Goal: Task Accomplishment & Management: Manage account settings

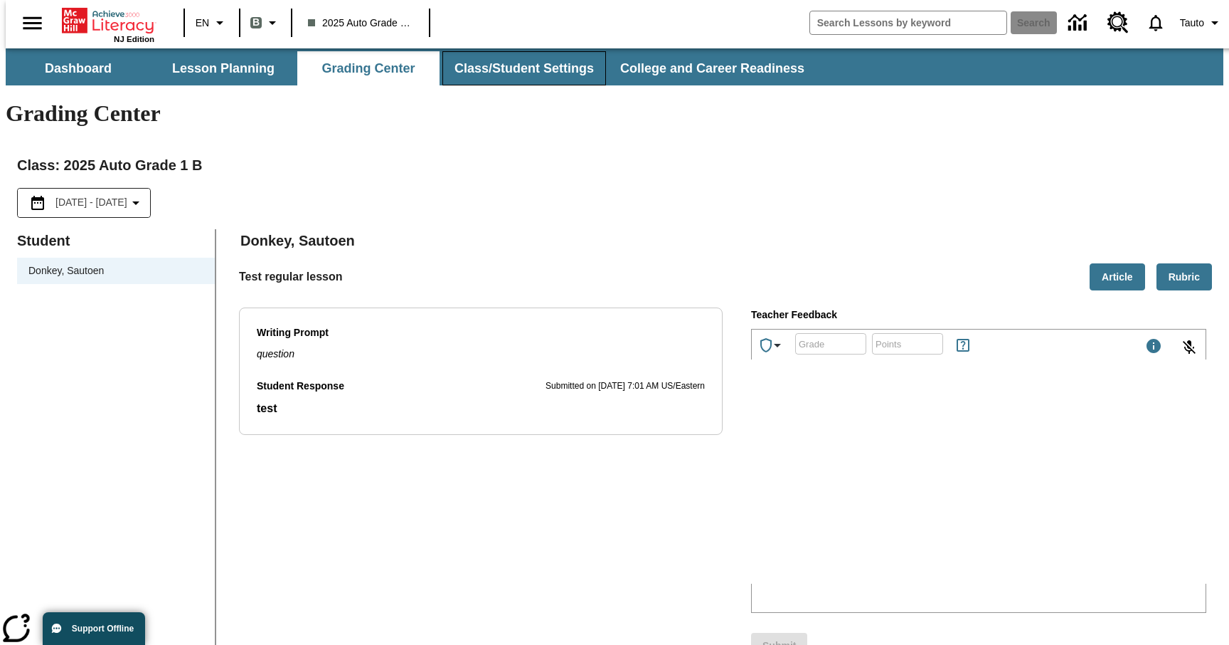
click at [519, 60] on button "Class/Student Settings" at bounding box center [525, 68] width 164 height 34
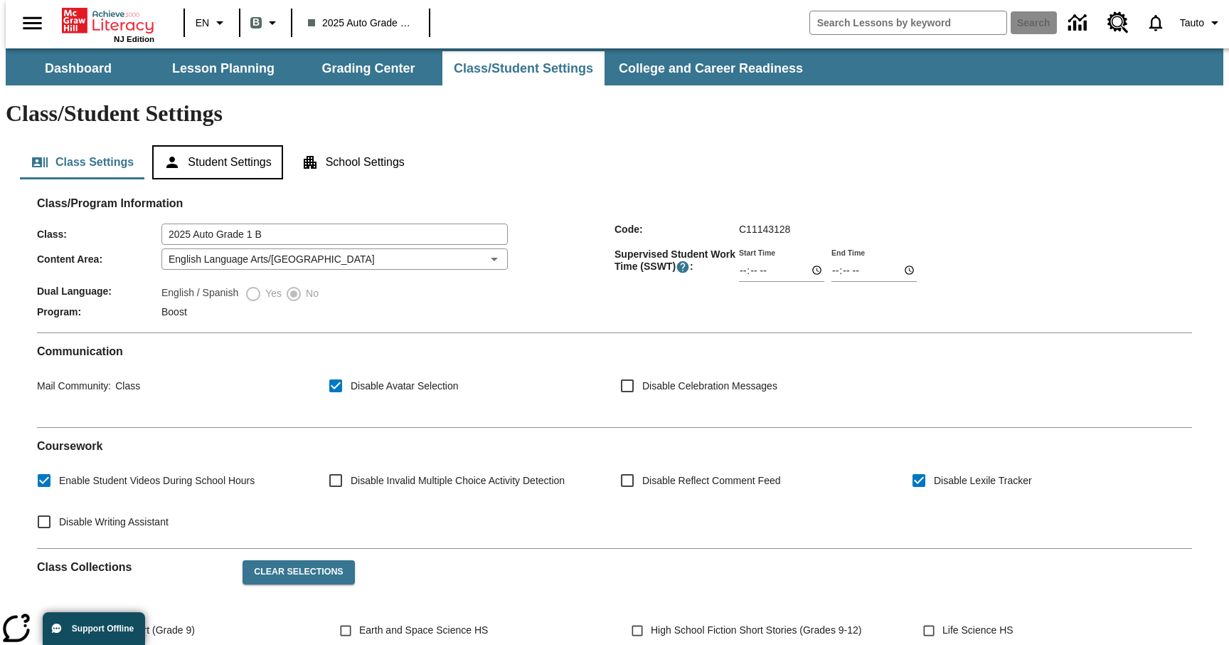
click at [228, 145] on button "Student Settings" at bounding box center [217, 162] width 130 height 34
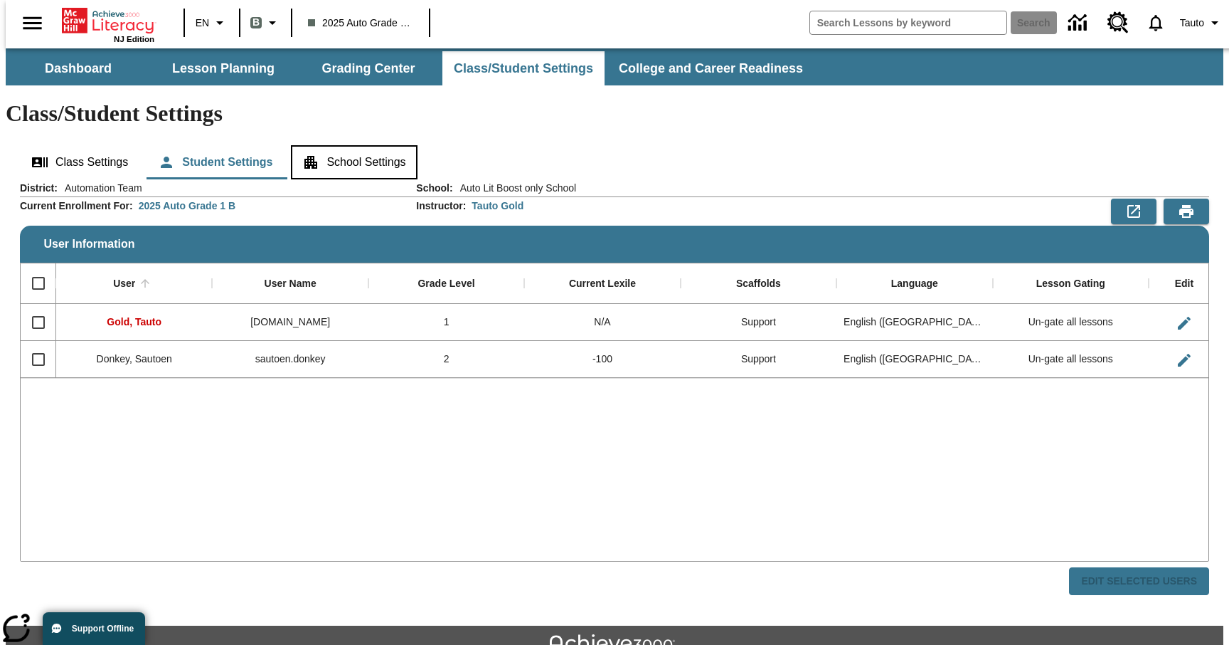
click at [330, 145] on button "School Settings" at bounding box center [354, 162] width 126 height 34
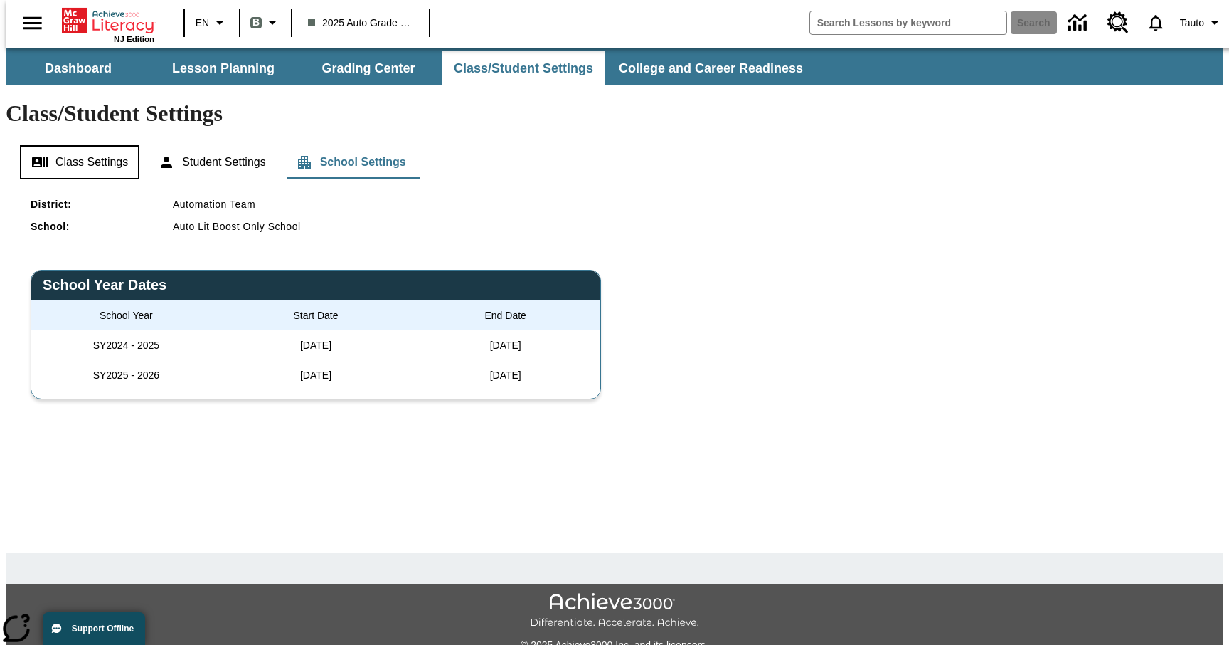
click at [95, 145] on button "Class Settings" at bounding box center [80, 162] width 120 height 34
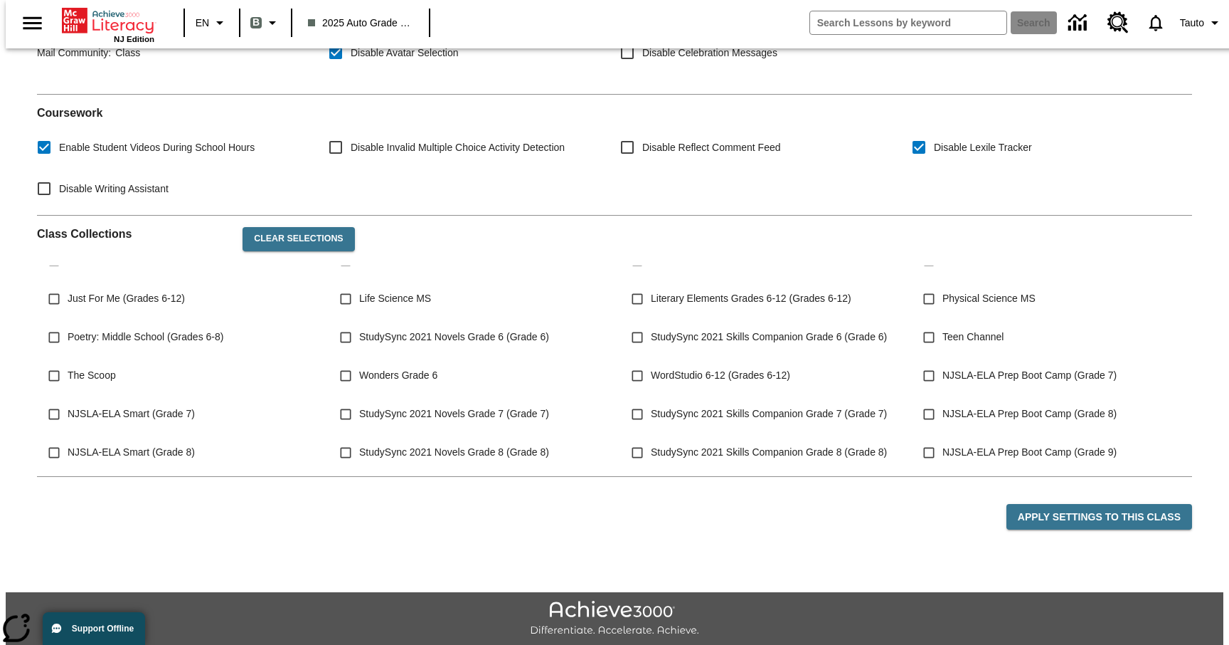
scroll to position [599, 0]
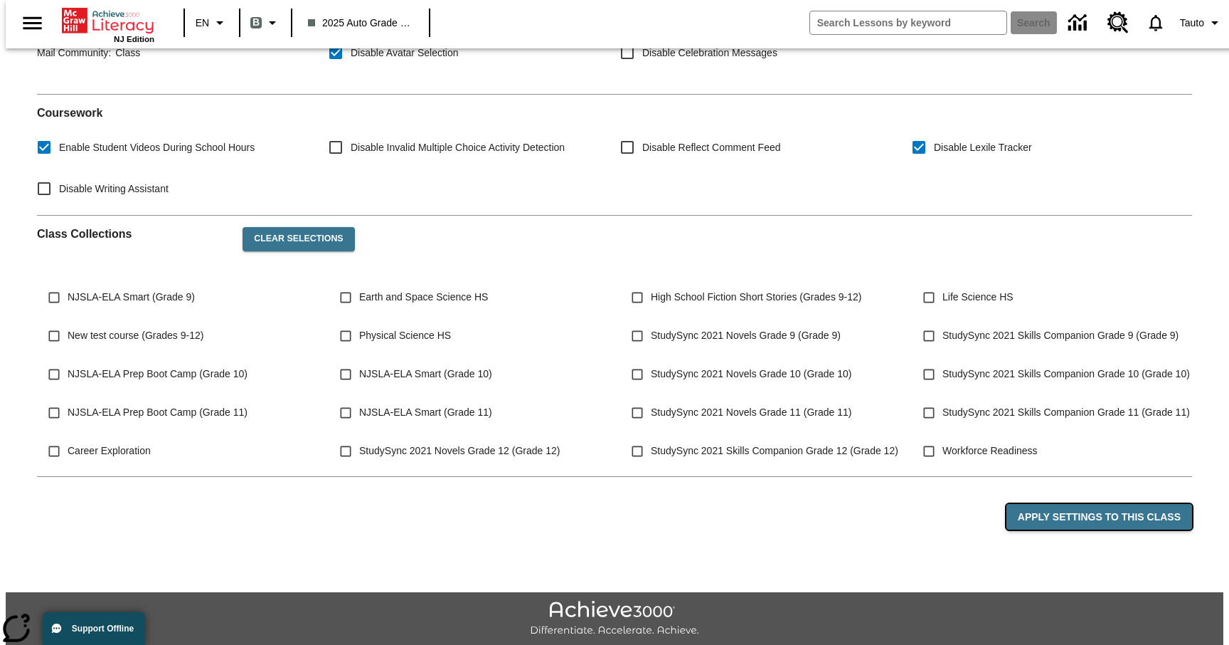
click at [1069, 504] on button "Apply Settings to this Class" at bounding box center [1100, 517] width 186 height 26
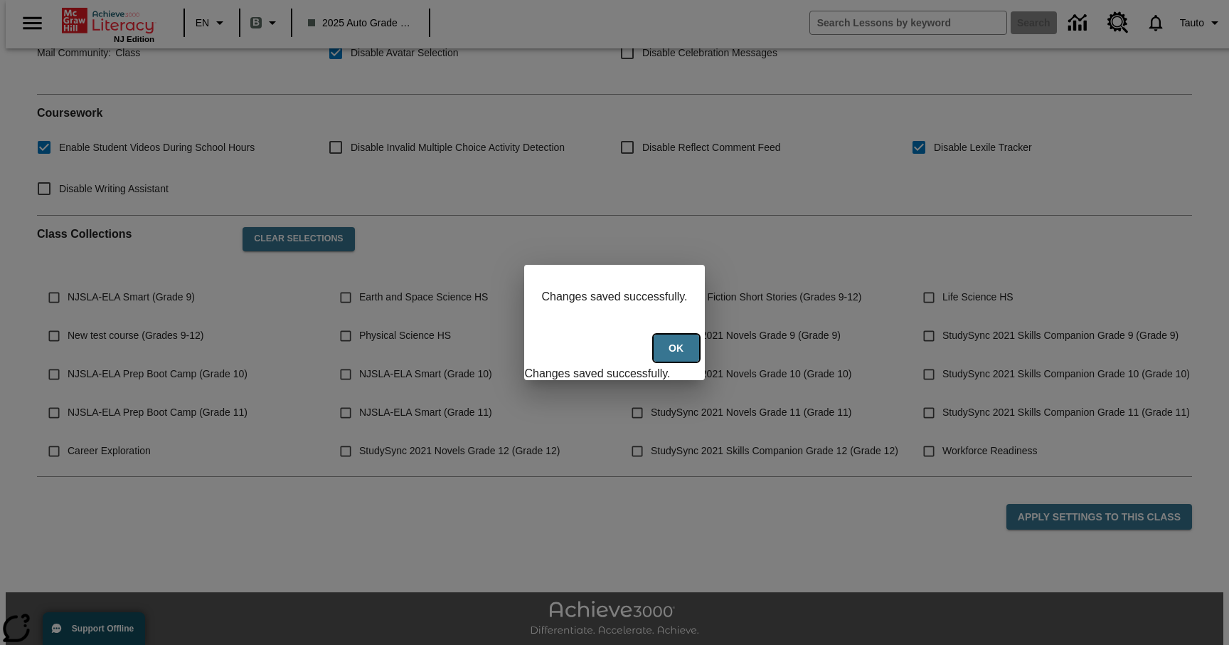
click at [679, 359] on button "Ok" at bounding box center [677, 348] width 46 height 28
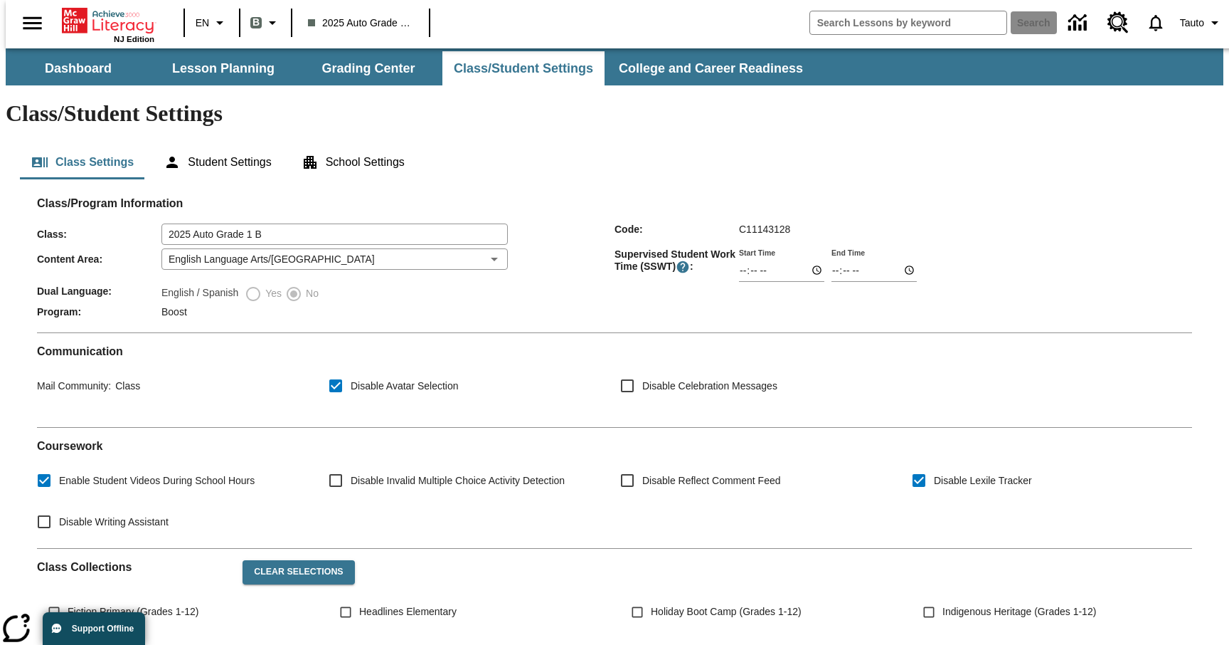
click at [250, 285] on label "Yes" at bounding box center [263, 293] width 37 height 17
click at [176, 285] on label "English / Spanish" at bounding box center [199, 293] width 77 height 17
click at [163, 306] on span "Boost" at bounding box center [174, 311] width 26 height 11
click at [356, 145] on button "School Settings" at bounding box center [353, 162] width 126 height 34
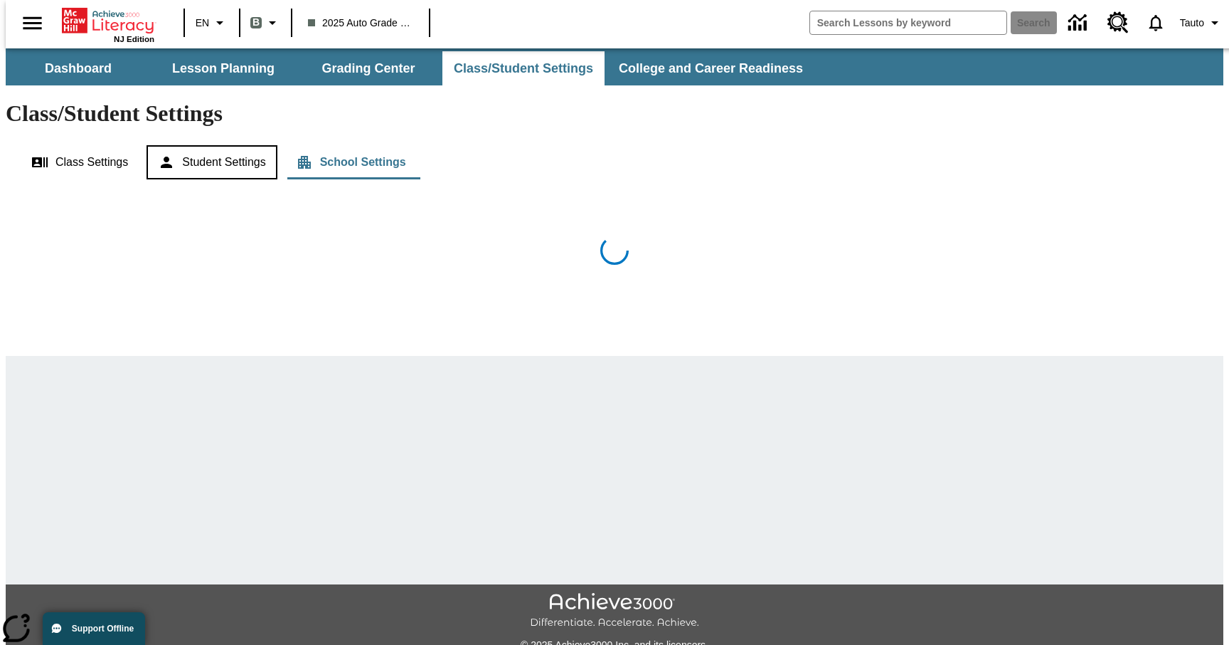
click at [233, 145] on button "Student Settings" at bounding box center [212, 162] width 130 height 34
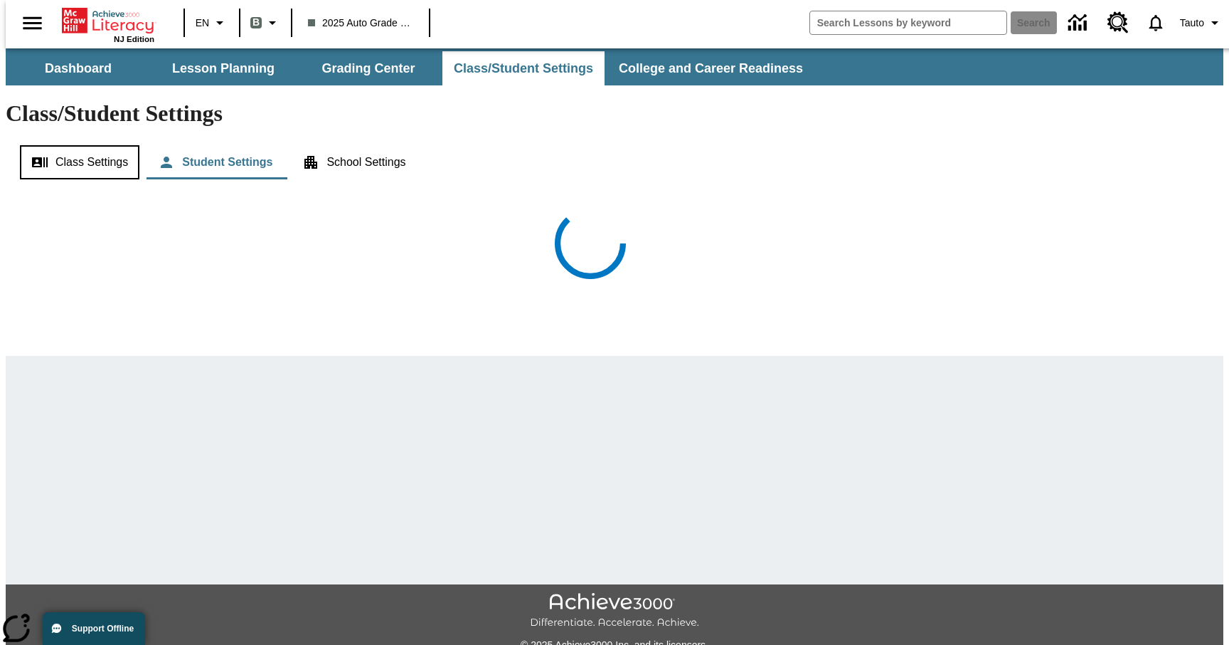
click at [85, 145] on button "Class Settings" at bounding box center [80, 162] width 120 height 34
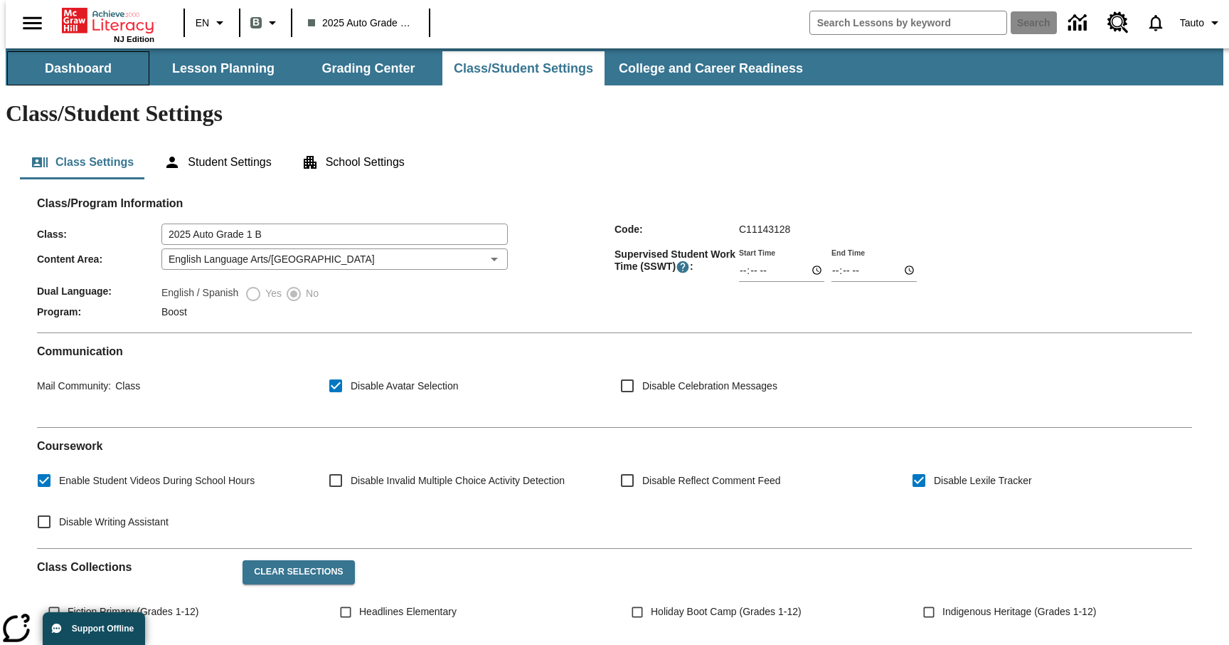
click at [84, 70] on button "Dashboard" at bounding box center [78, 68] width 142 height 34
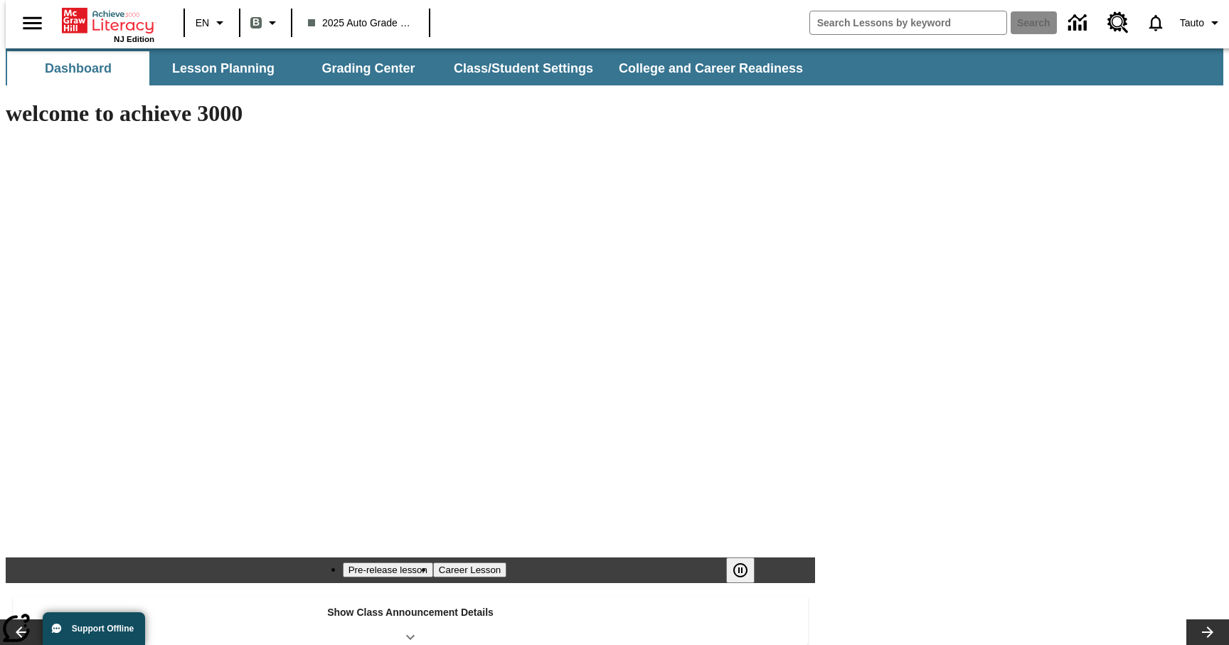
type input "-1"
click at [261, 60] on button "Lesson Planning" at bounding box center [223, 68] width 142 height 34
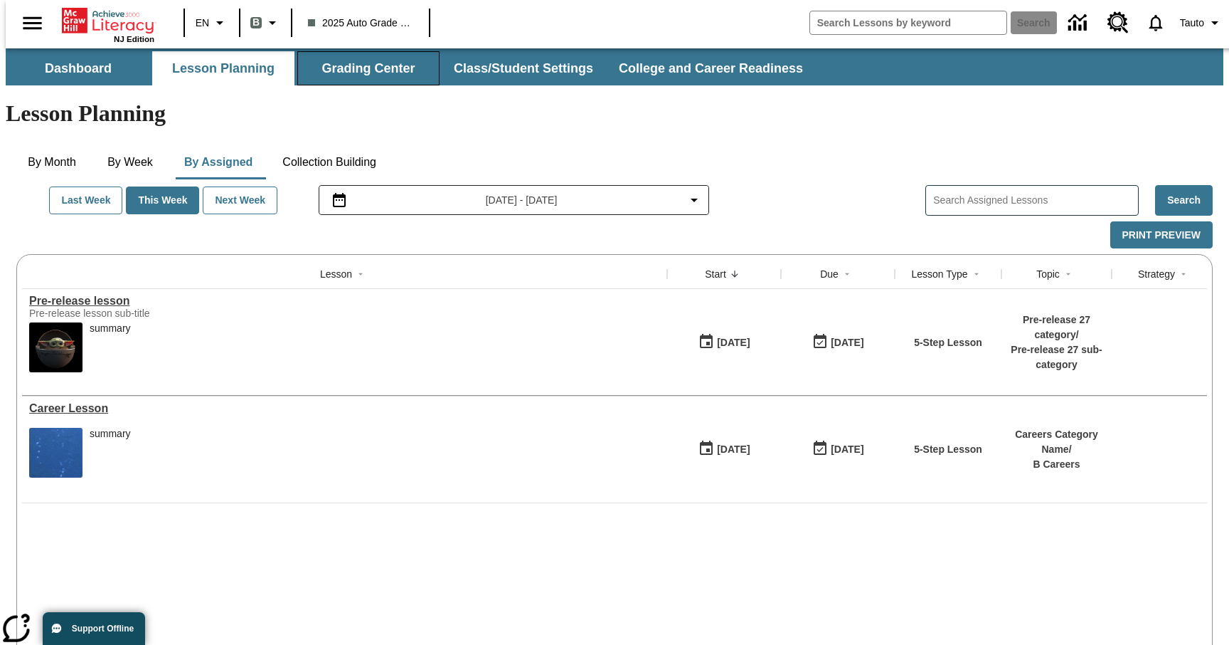
click at [381, 72] on button "Grading Center" at bounding box center [368, 68] width 142 height 34
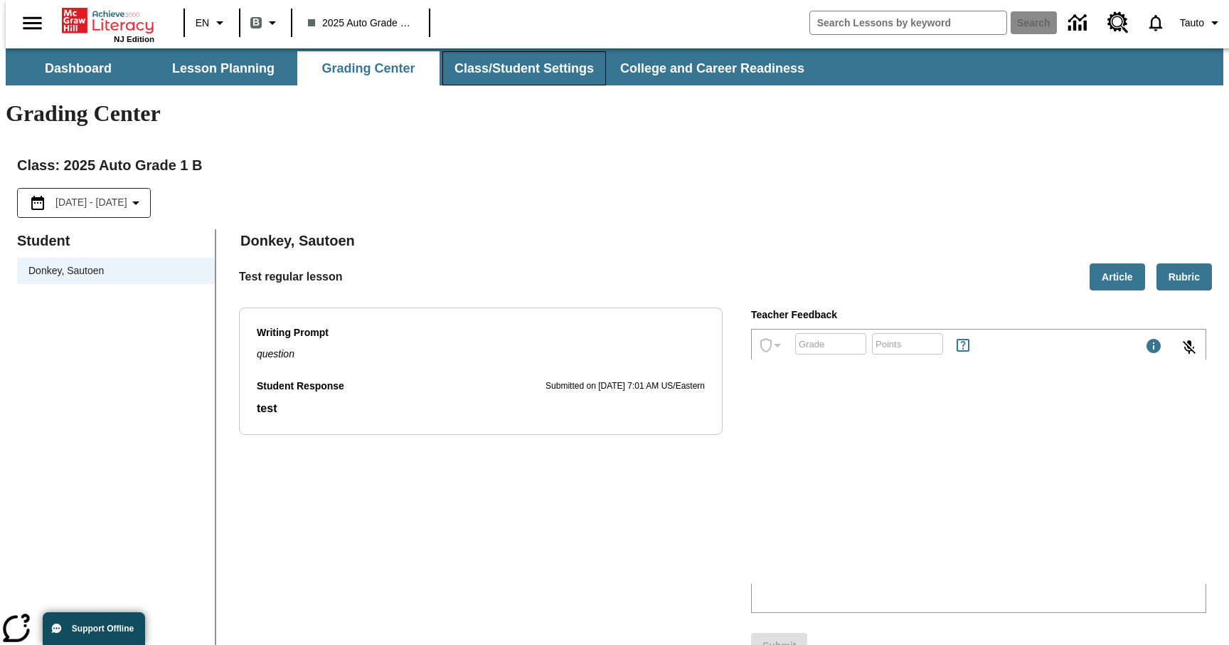
click at [521, 70] on button "Class/Student Settings" at bounding box center [525, 68] width 164 height 34
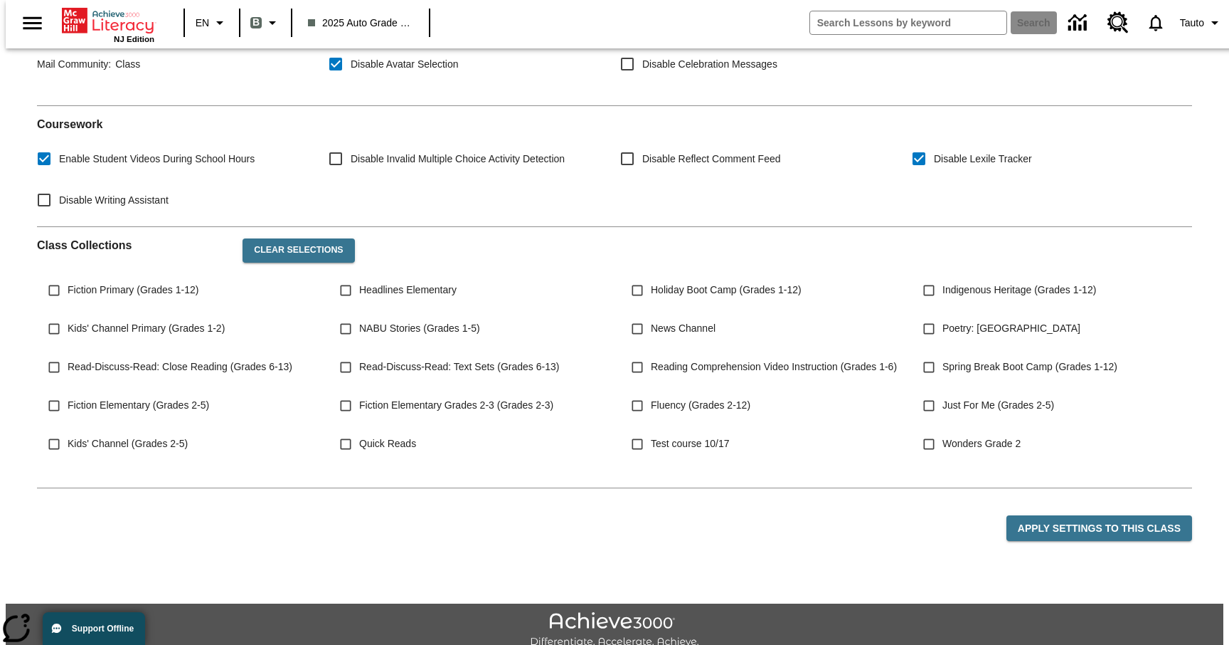
scroll to position [333, 0]
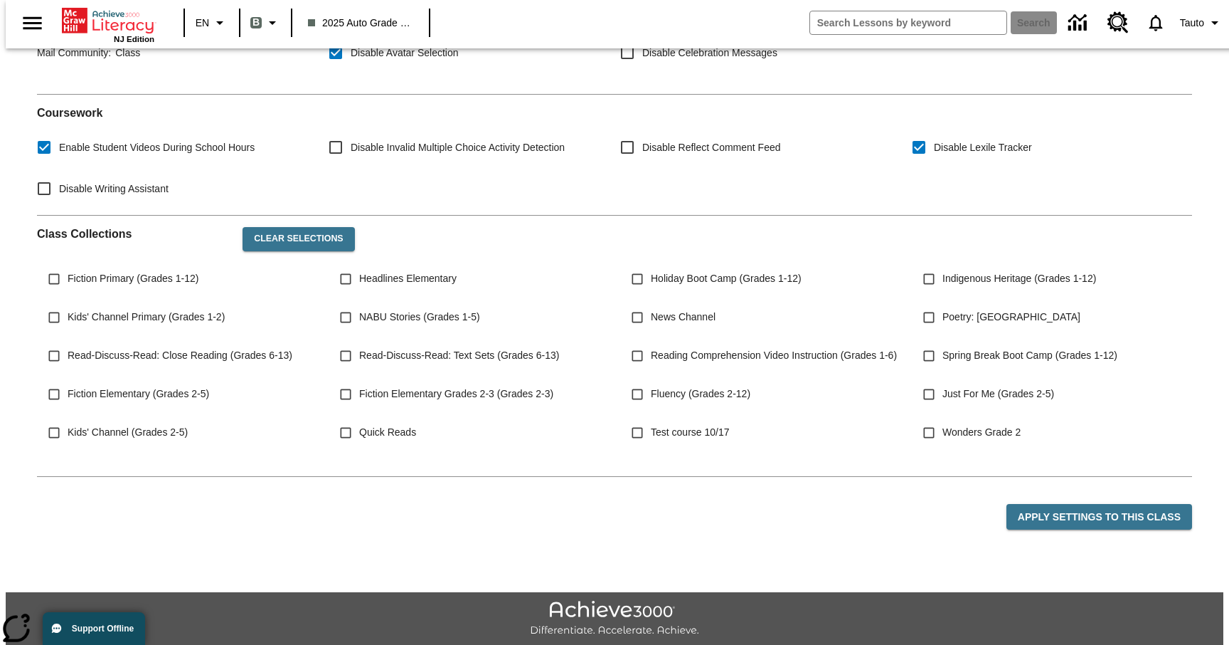
click at [464, 514] on div "Apply Settings to this Class" at bounding box center [614, 523] width 1155 height 71
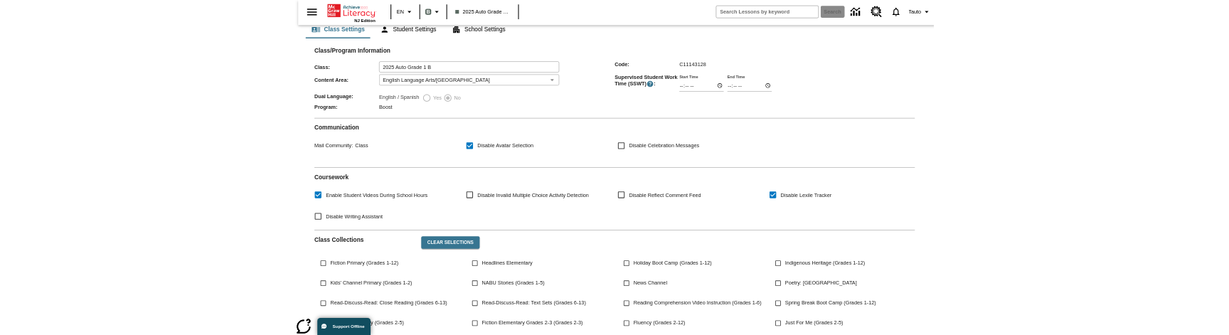
scroll to position [0, 0]
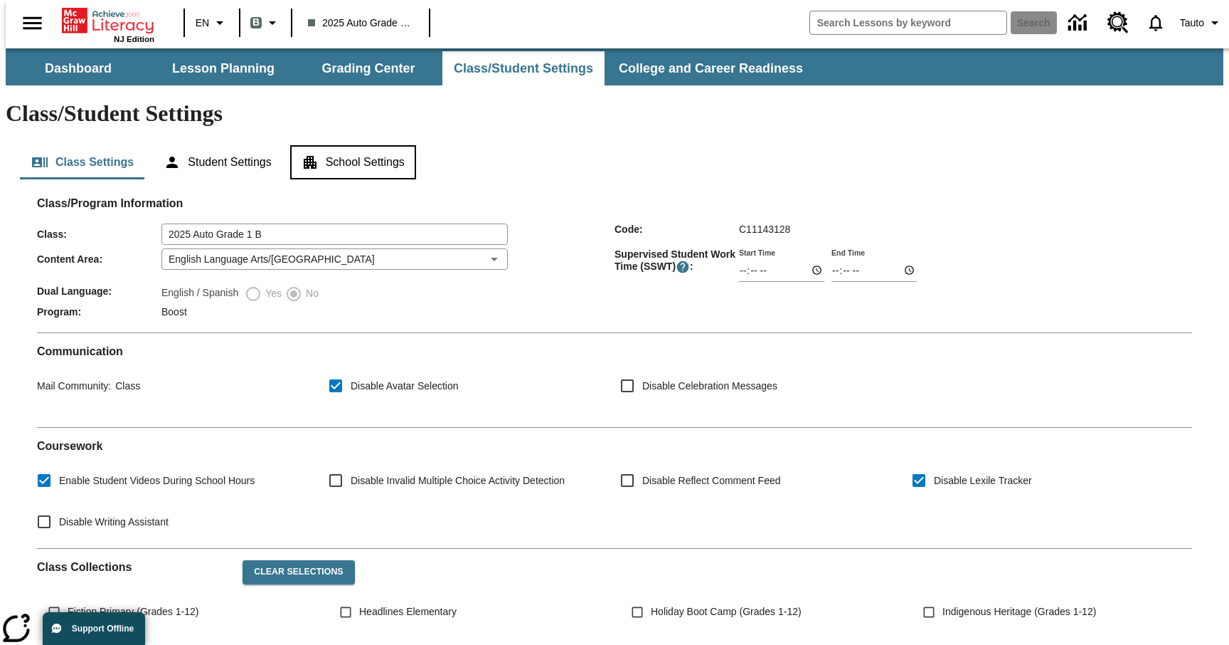
click at [324, 145] on button "School Settings" at bounding box center [353, 162] width 126 height 34
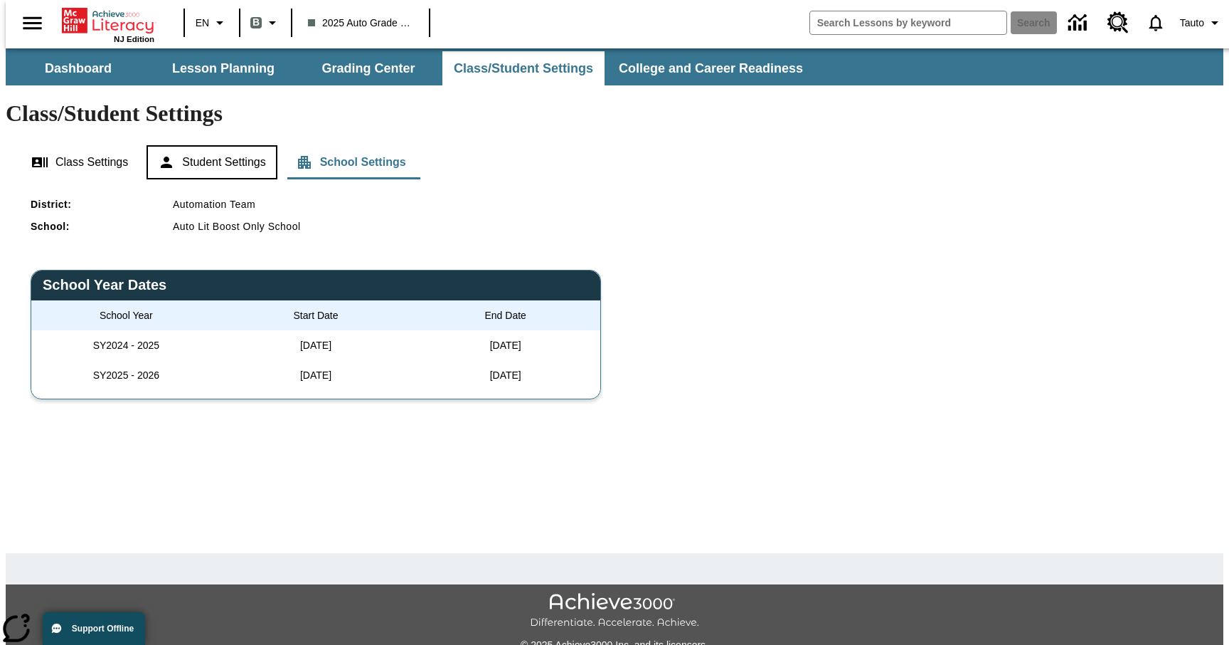
click at [208, 145] on button "Student Settings" at bounding box center [212, 162] width 130 height 34
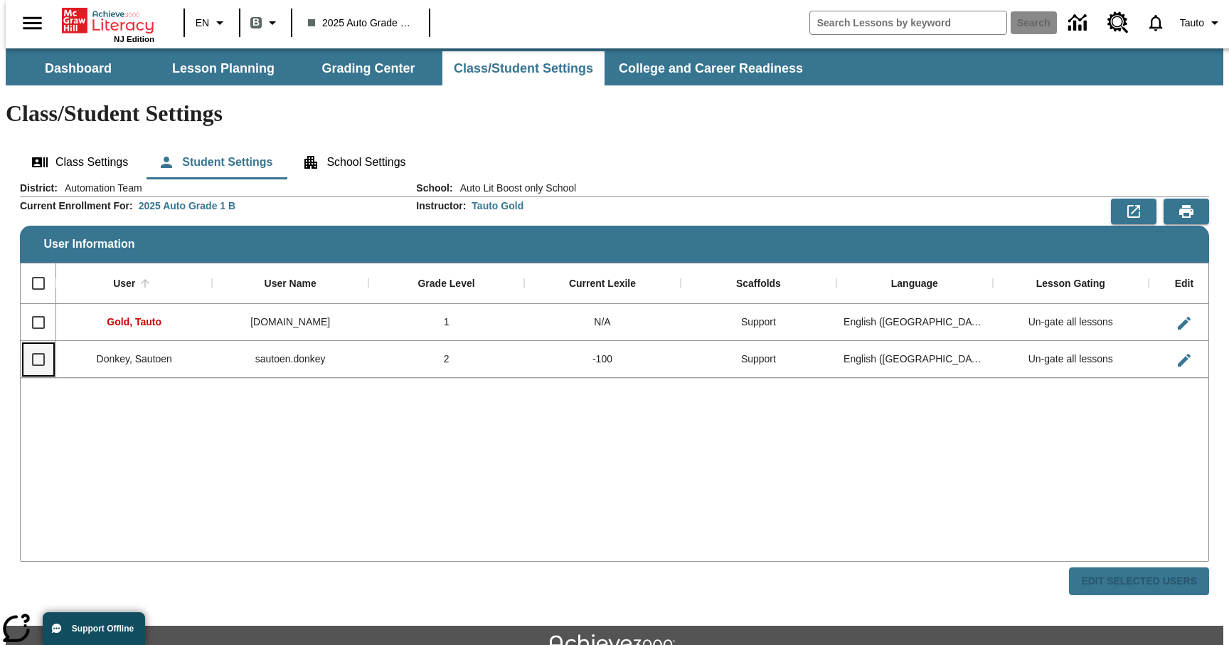
click at [38, 344] on input "Select row" at bounding box center [38, 359] width 30 height 30
checkbox input "true"
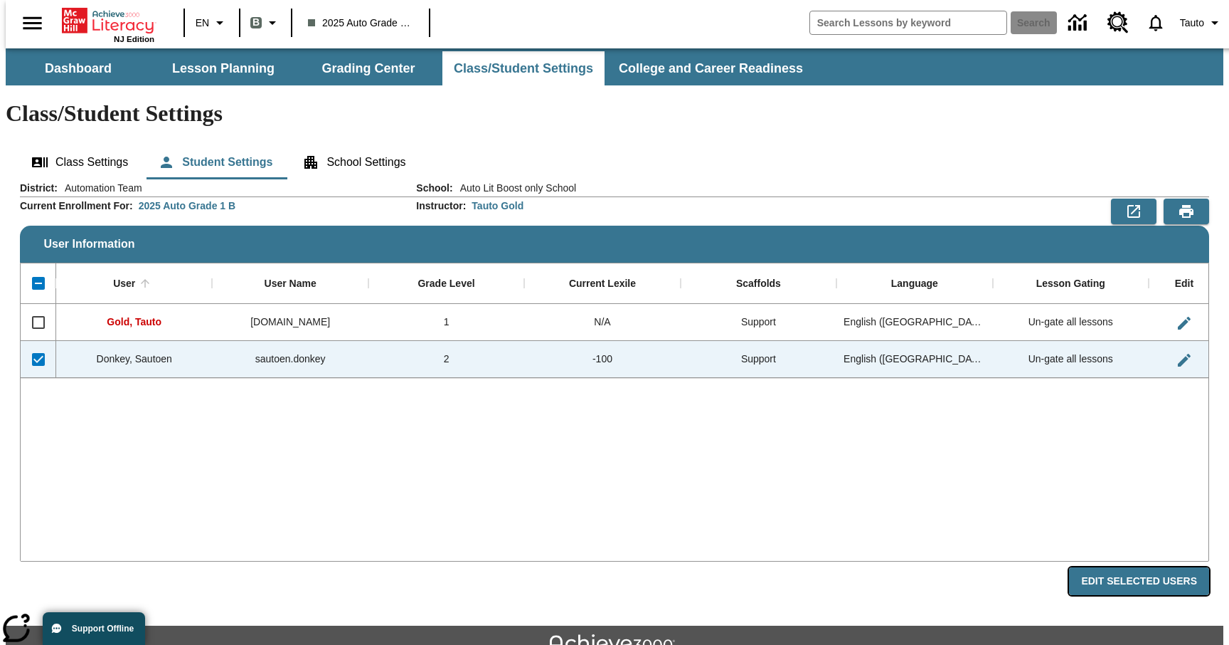
click at [1150, 567] on button "Edit Selected Users" at bounding box center [1139, 581] width 140 height 28
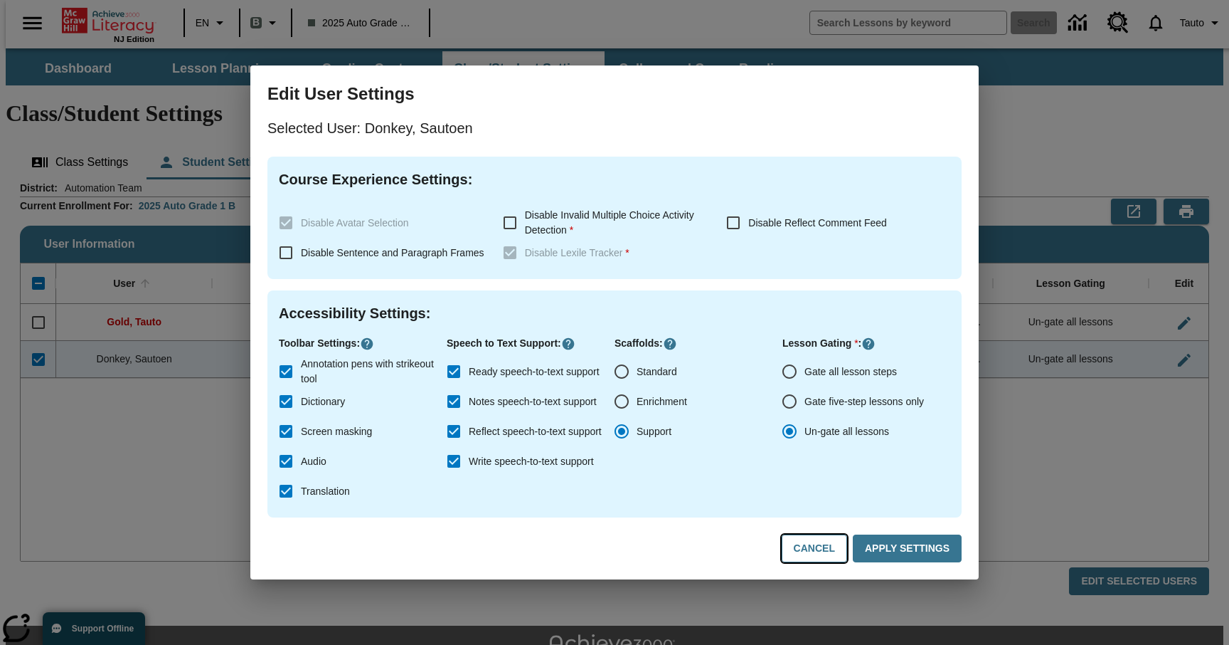
click at [810, 549] on button "Cancel" at bounding box center [814, 548] width 65 height 28
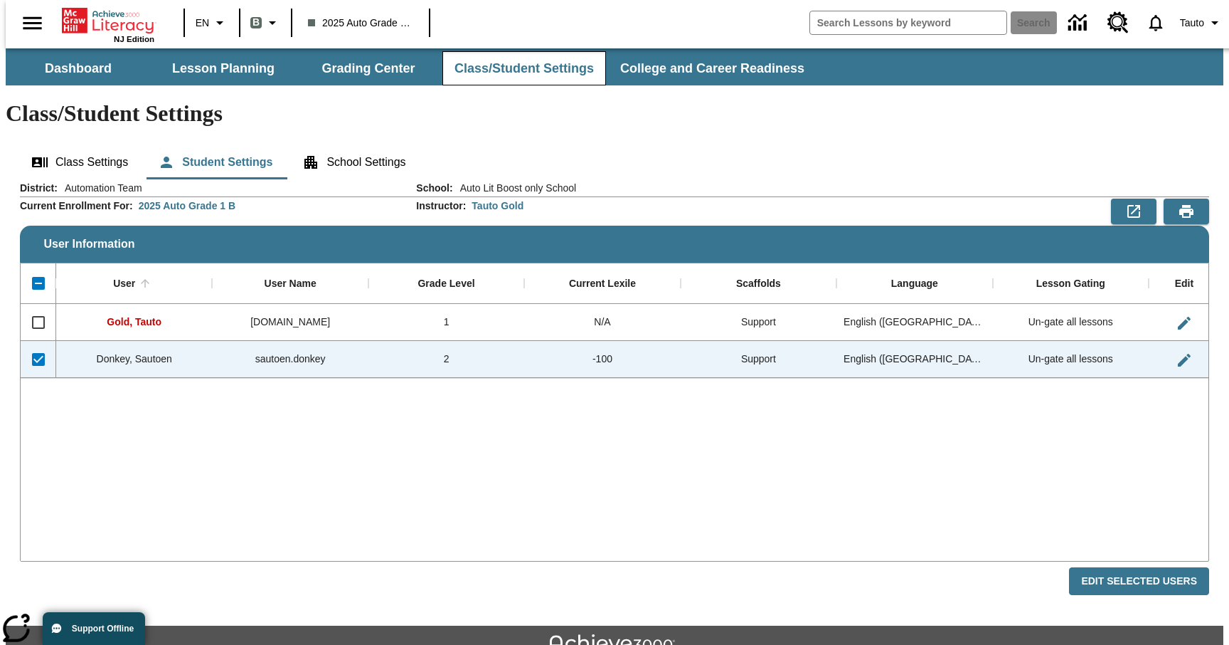
click at [492, 65] on button "Class/Student Settings" at bounding box center [525, 68] width 164 height 34
click at [88, 145] on button "Class Settings" at bounding box center [80, 162] width 120 height 34
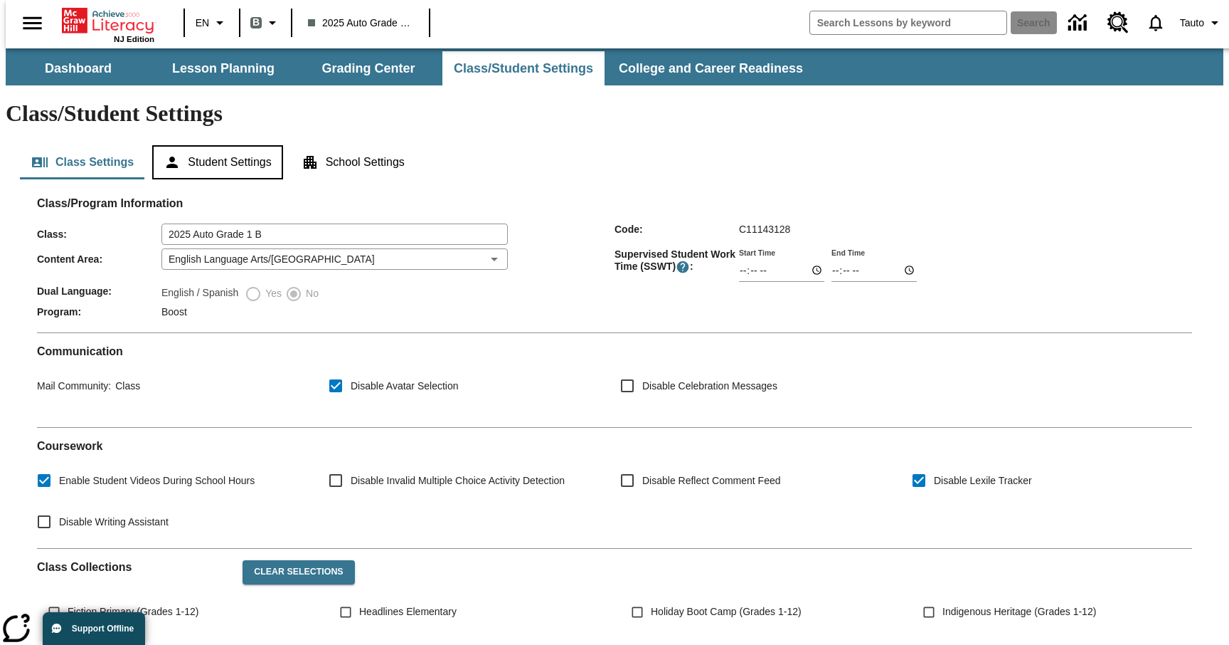
click at [193, 145] on button "Student Settings" at bounding box center [217, 162] width 130 height 34
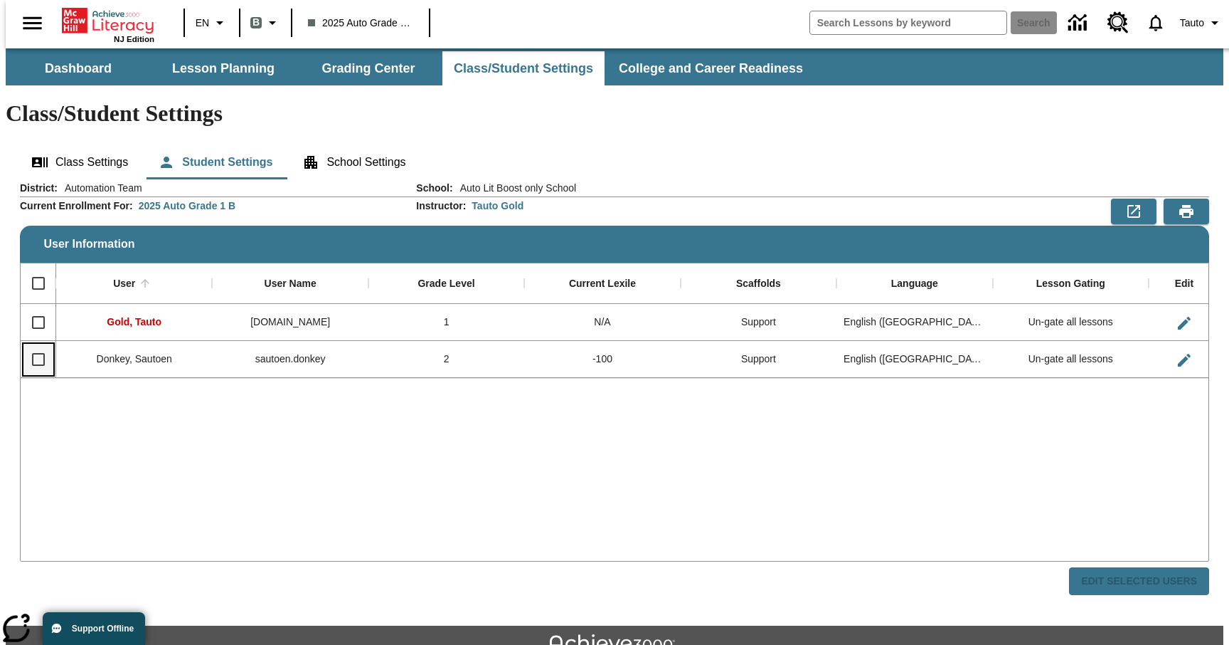
click at [29, 344] on input "Select row" at bounding box center [38, 359] width 30 height 30
checkbox input "true"
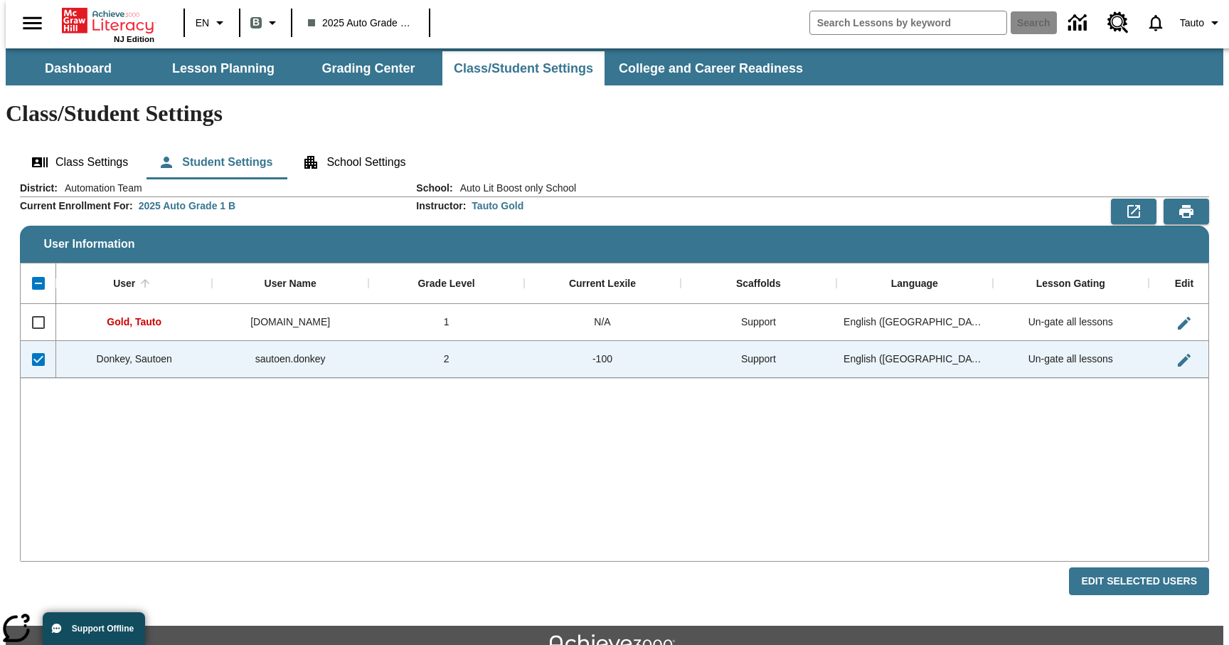
click at [1136, 524] on div "District : Automation Team School : Auto Lit Boost only School Current Enrollme…" at bounding box center [615, 388] width 1190 height 415
click at [1126, 567] on button "Edit Selected Users" at bounding box center [1139, 581] width 140 height 28
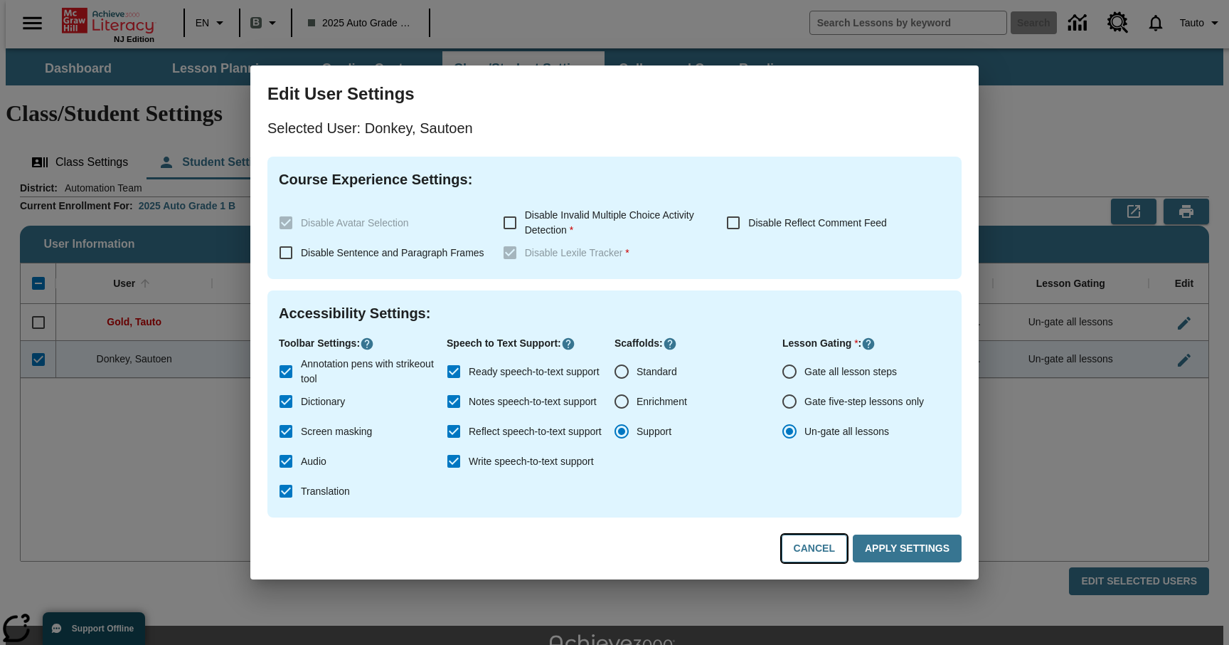
click at [822, 549] on button "Cancel" at bounding box center [814, 548] width 65 height 28
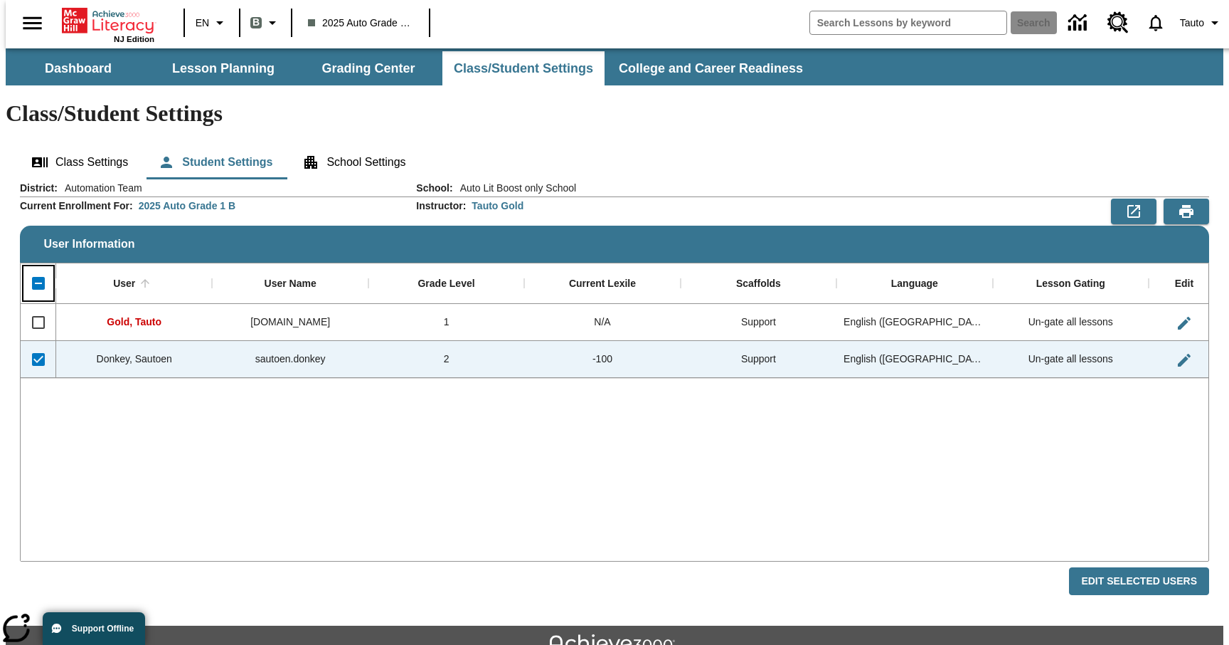
click at [29, 268] on input "Unselect all rows" at bounding box center [38, 283] width 30 height 30
checkbox input "false"
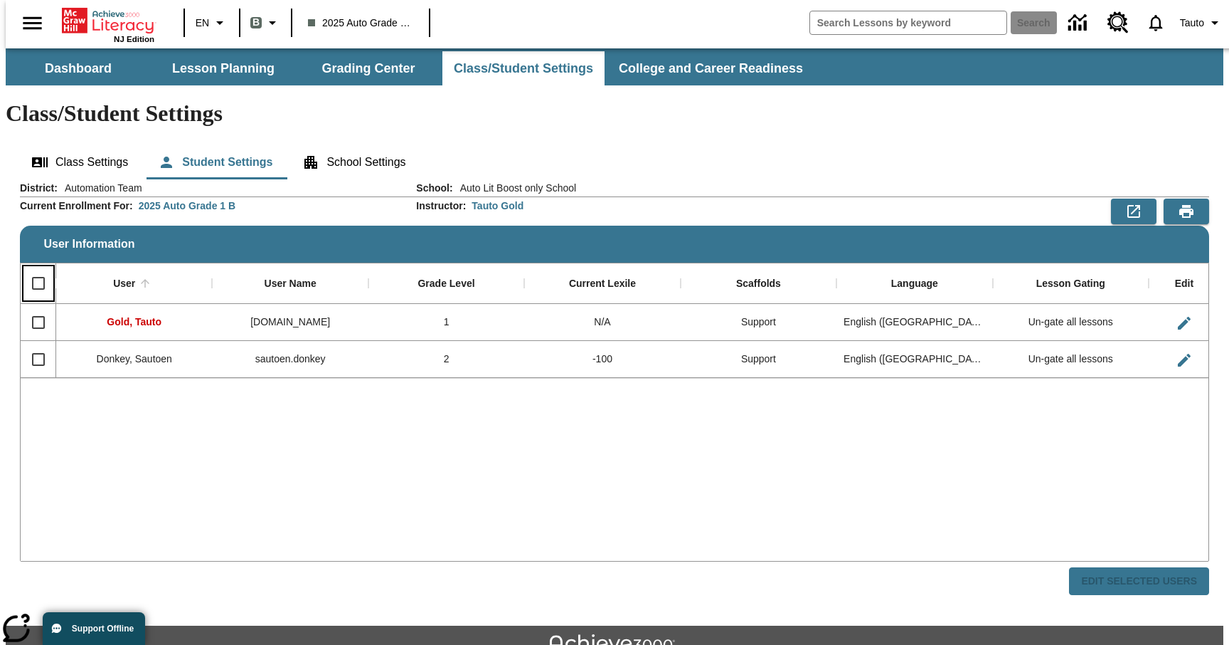
click at [29, 268] on input "Select all rows" at bounding box center [38, 283] width 30 height 30
checkbox input "true"
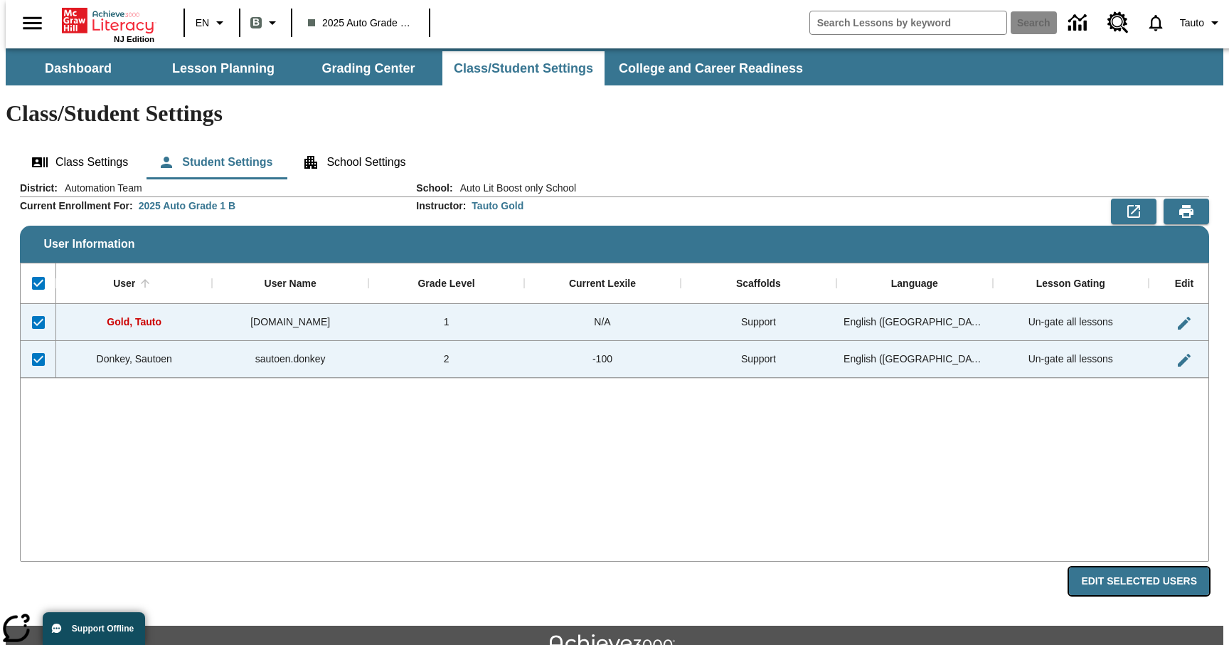
click at [1099, 567] on button "Edit Selected Users" at bounding box center [1139, 581] width 140 height 28
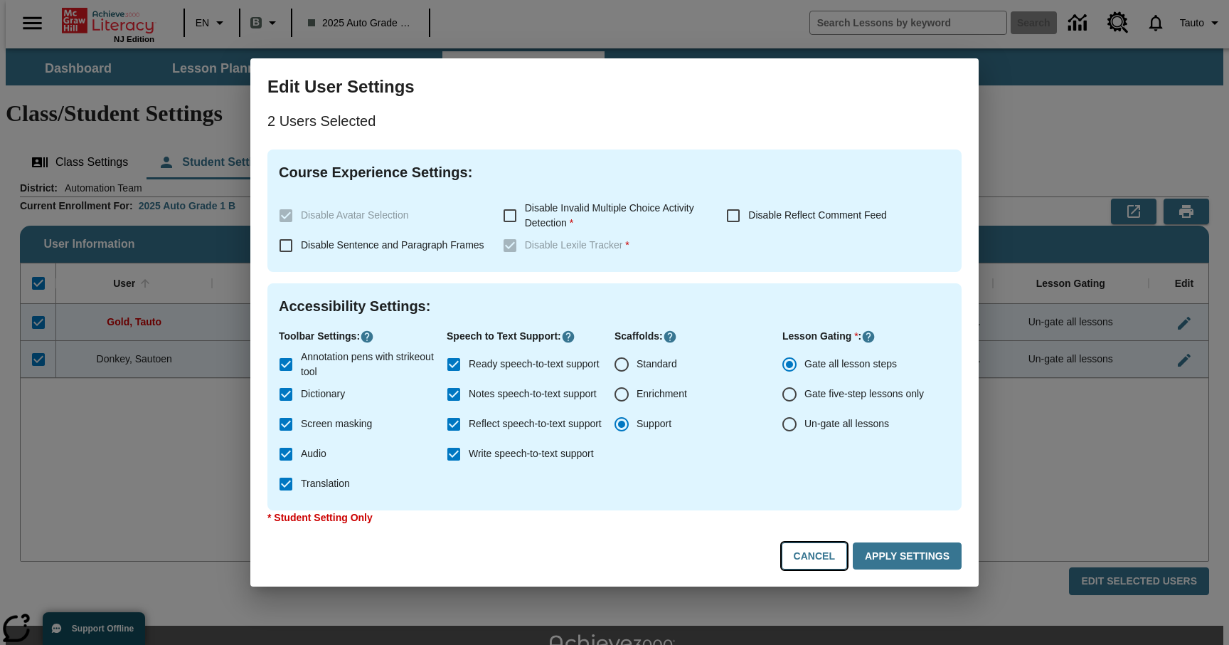
click at [807, 550] on button "Cancel" at bounding box center [814, 556] width 65 height 28
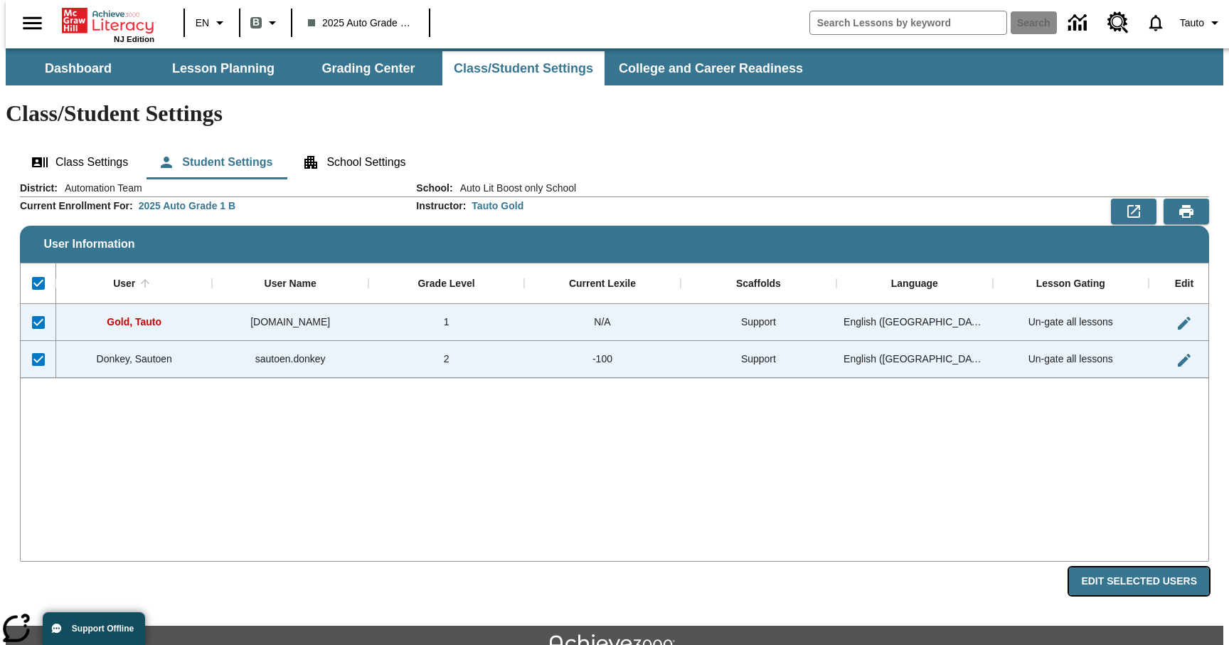
click at [1140, 567] on button "Edit Selected Users" at bounding box center [1139, 581] width 140 height 28
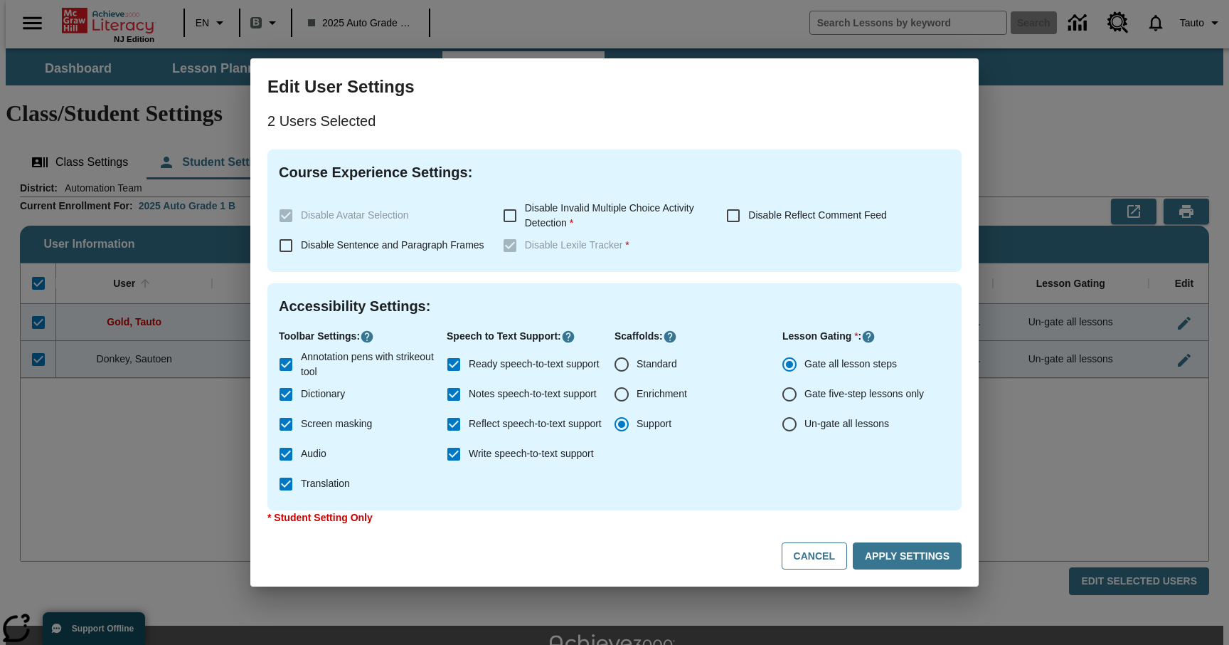
click at [329, 517] on p "* Student Setting Only" at bounding box center [615, 517] width 694 height 15
click at [287, 454] on input "Audio" at bounding box center [286, 454] width 30 height 30
checkbox input "true"
click at [810, 559] on button "Cancel" at bounding box center [814, 556] width 65 height 28
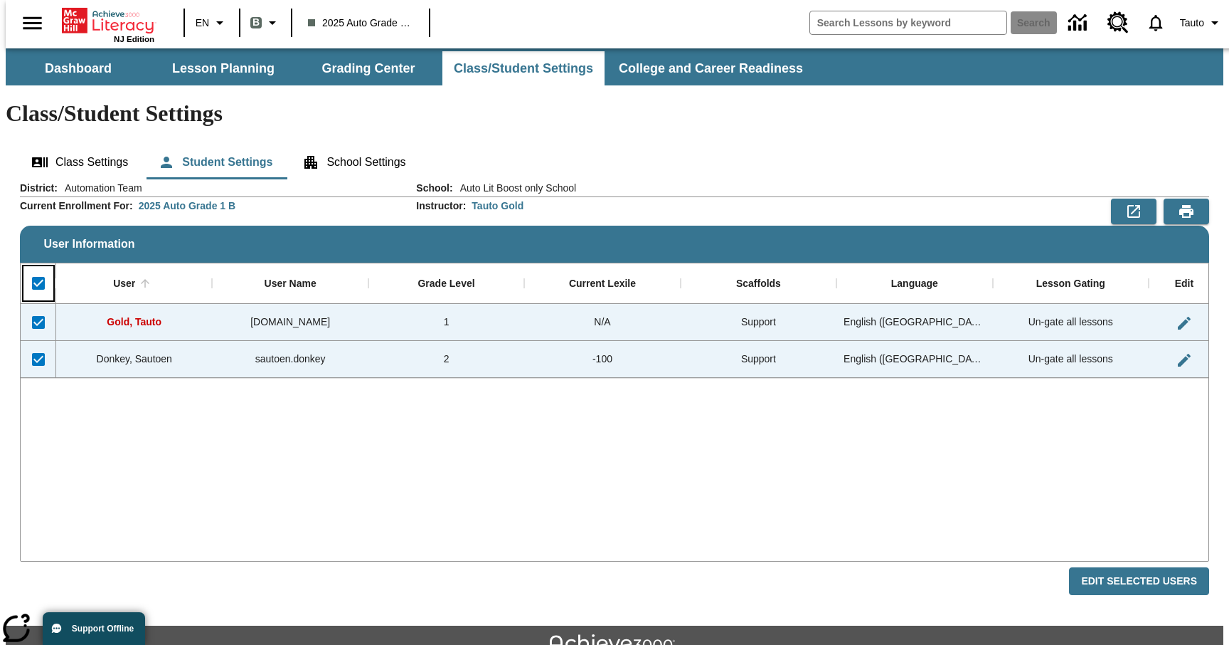
click at [37, 268] on input "Unselect all rows" at bounding box center [38, 283] width 30 height 30
checkbox input "false"
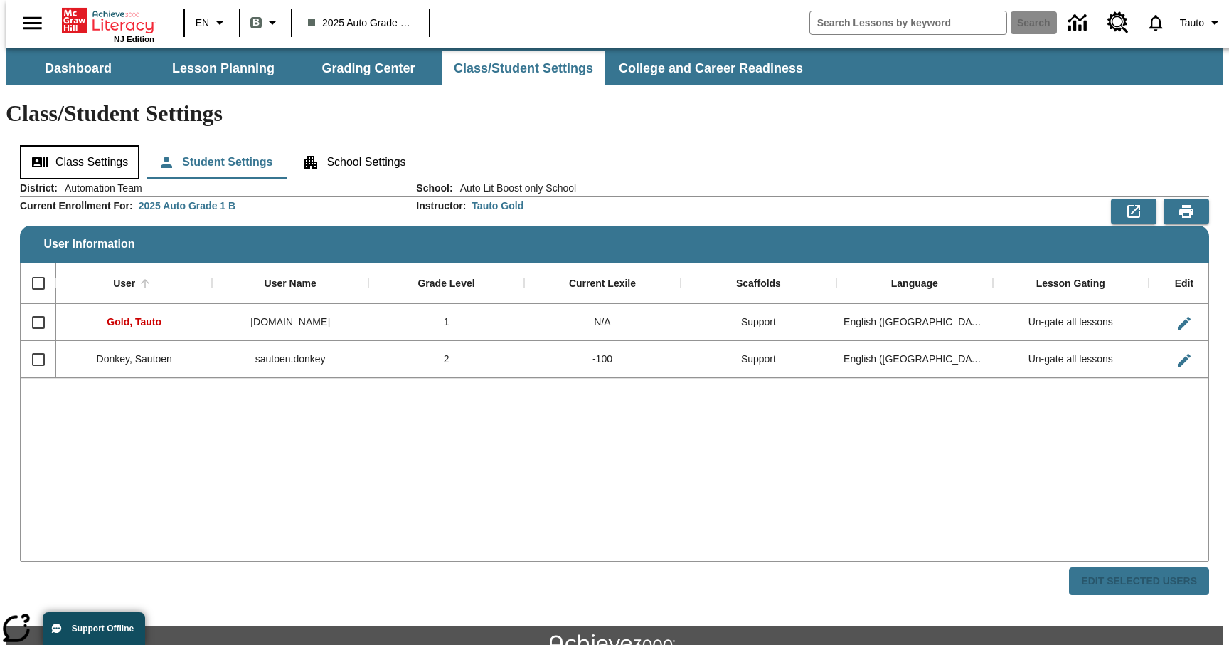
click at [92, 145] on button "Class Settings" at bounding box center [80, 162] width 120 height 34
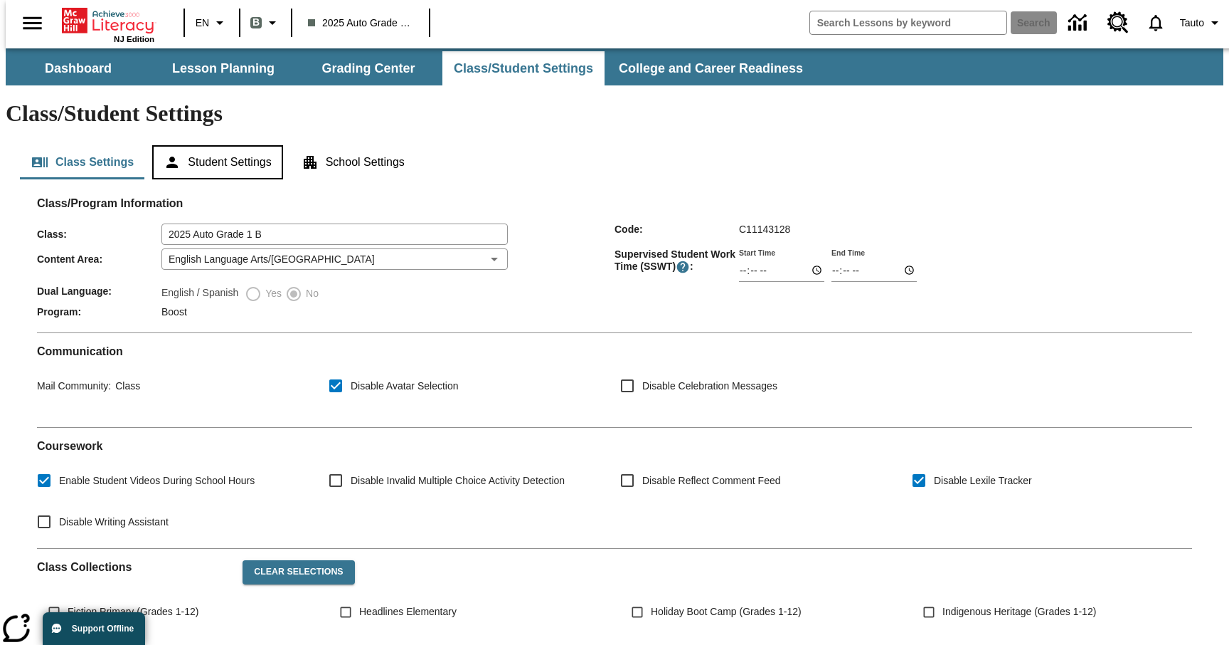
click at [203, 145] on button "Student Settings" at bounding box center [217, 162] width 130 height 34
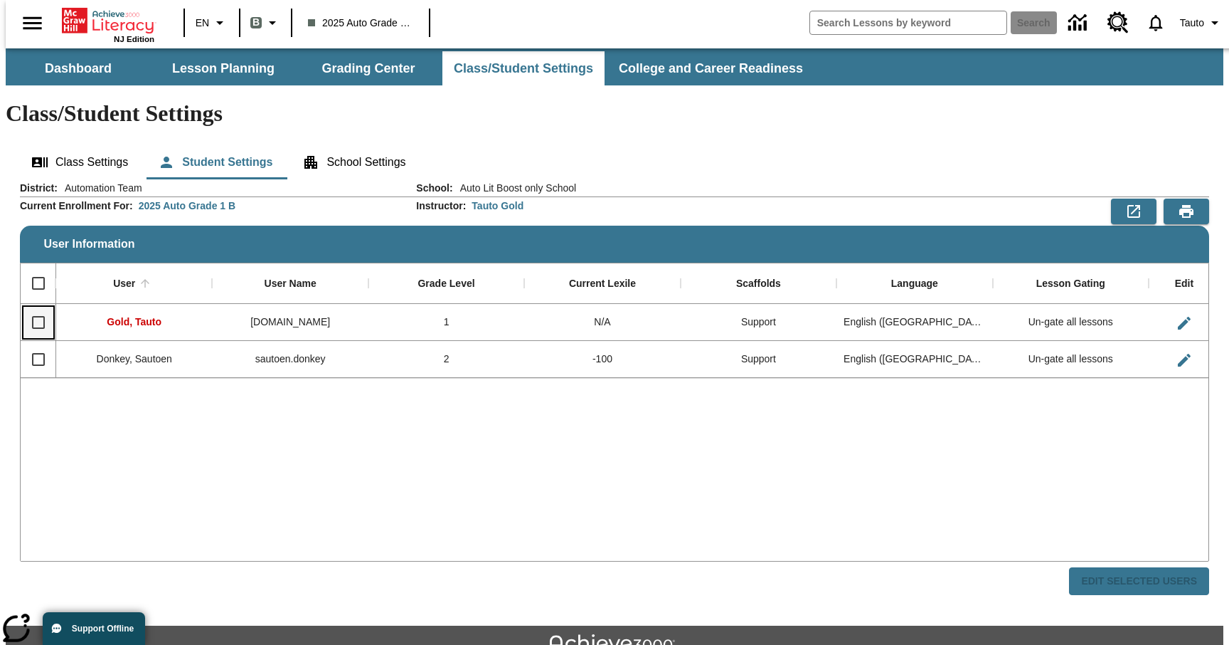
click at [28, 307] on input "Select row" at bounding box center [38, 322] width 30 height 30
checkbox input "true"
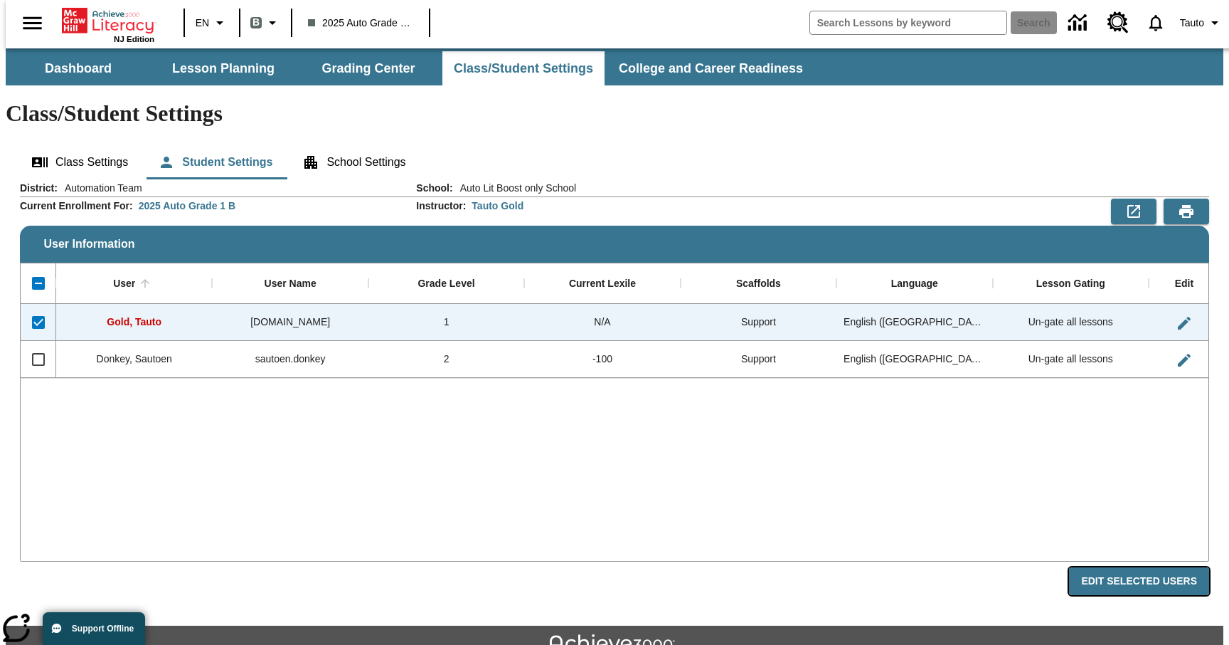
click at [1159, 567] on button "Edit Selected Users" at bounding box center [1139, 581] width 140 height 28
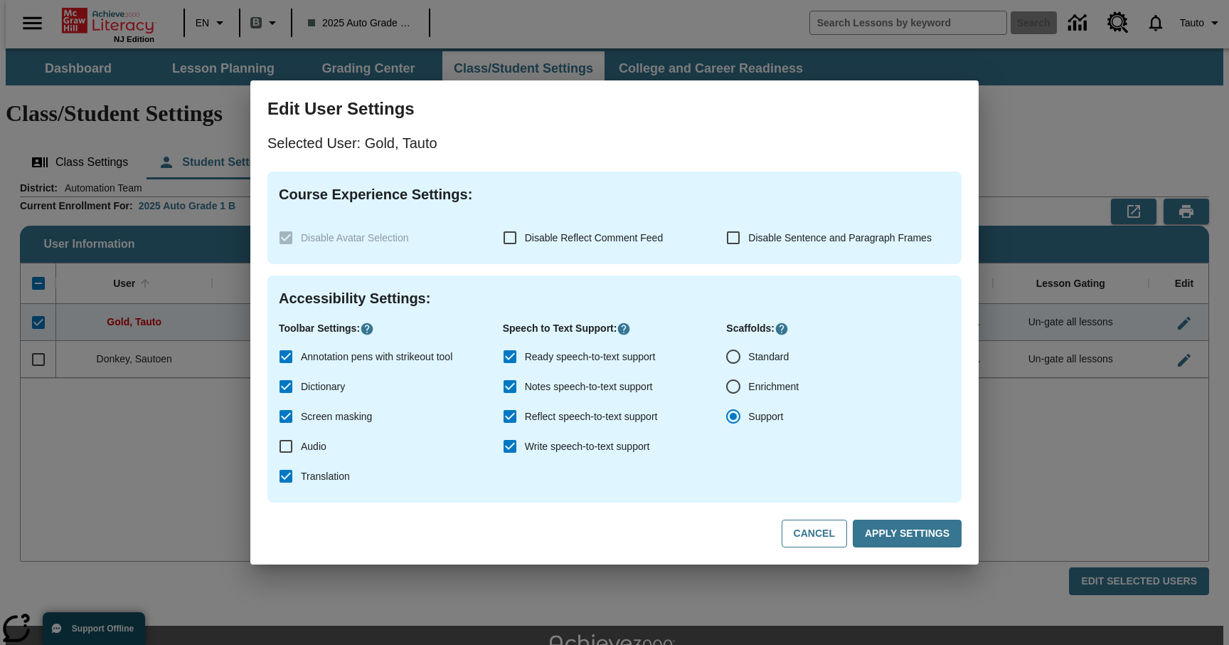
click at [213, 382] on div "Edit User Settings Selected User: Gold, Tauto Course Experience Settings : Disa…" at bounding box center [614, 322] width 1229 height 645
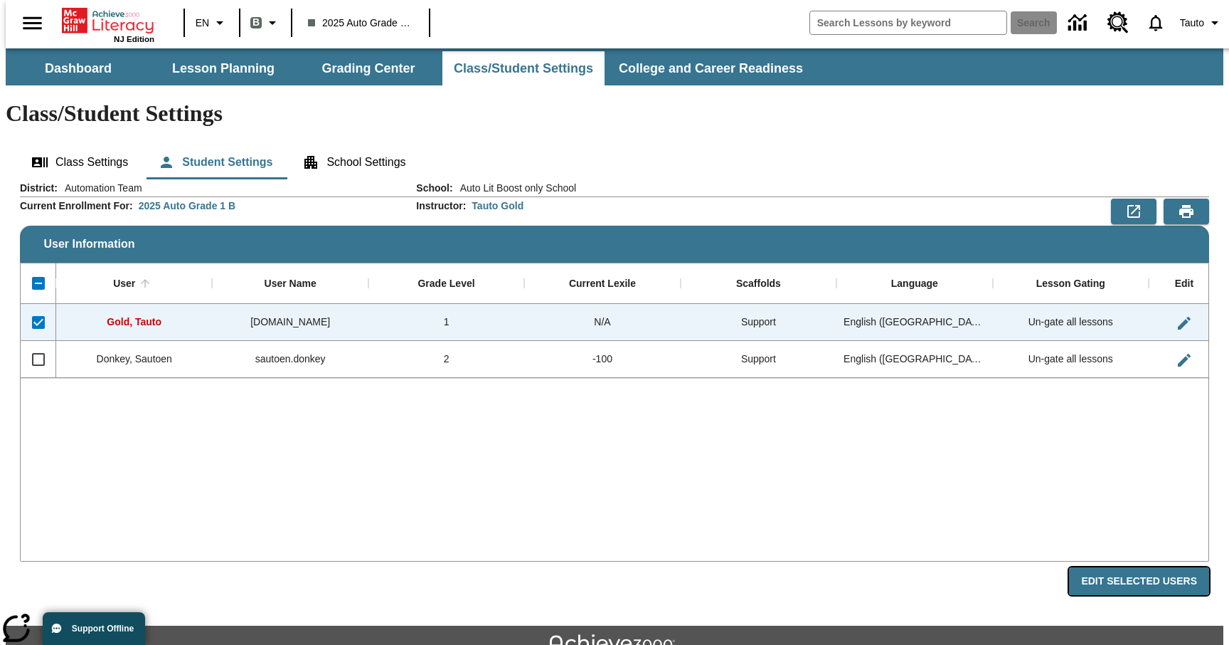
click at [1162, 567] on button "Edit Selected Users" at bounding box center [1139, 581] width 140 height 28
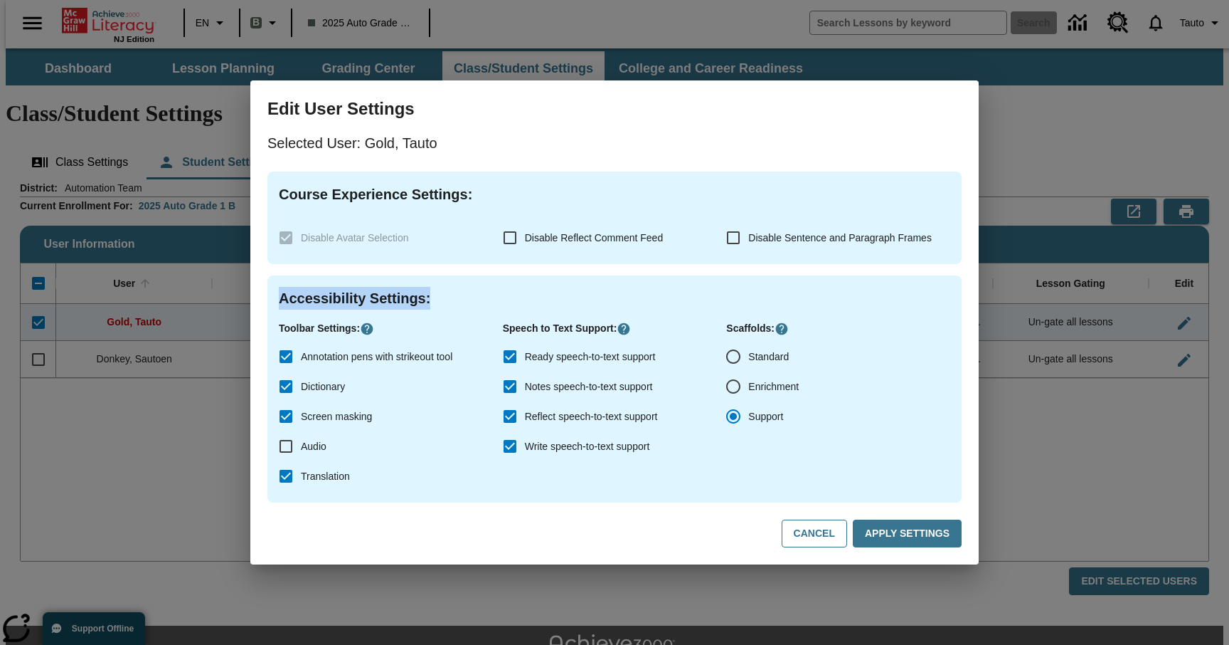
drag, startPoint x: 430, startPoint y: 300, endPoint x: 271, endPoint y: 297, distance: 159.4
click at [271, 297] on div "Accessibility Settings : Toolbar Settings : Annotation pens with strikeout tool…" at bounding box center [615, 388] width 694 height 227
copy h4 "Accessibility Settings :"
click at [376, 297] on h4 "Accessibility Settings :" at bounding box center [615, 298] width 672 height 23
drag, startPoint x: 438, startPoint y: 300, endPoint x: 277, endPoint y: 298, distance: 160.8
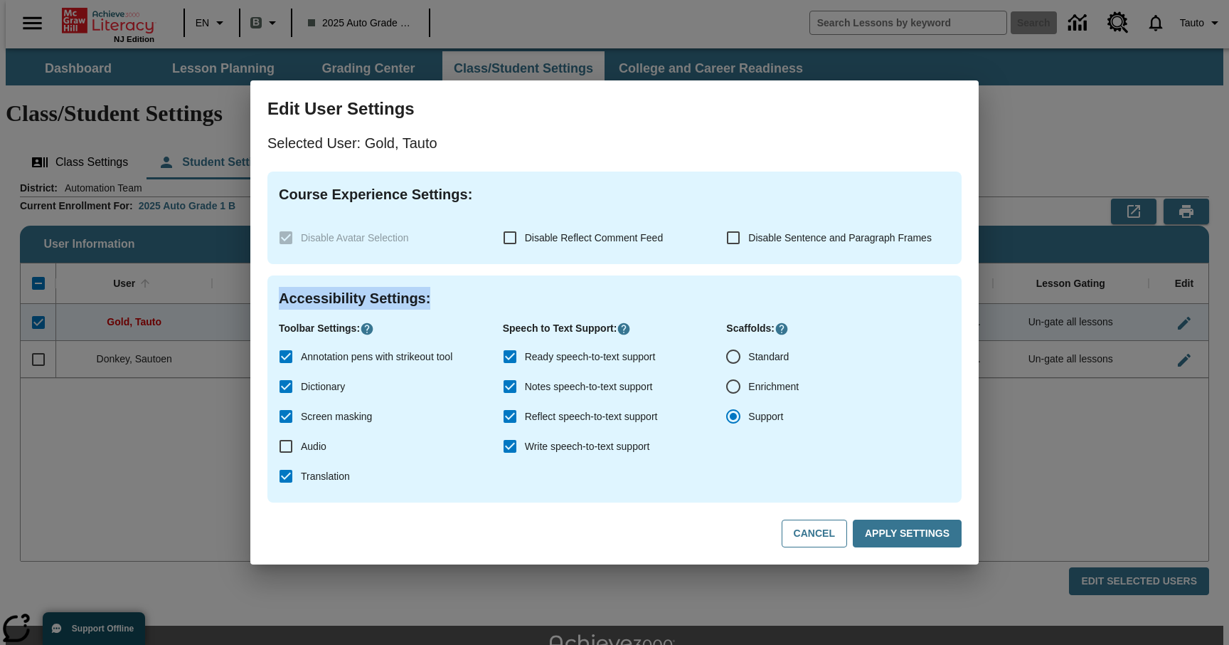
click at [277, 298] on div "Accessibility Settings : Toolbar Settings : Annotation pens with strikeout tool…" at bounding box center [615, 388] width 694 height 227
copy h4 "Accessibility Settings :"
click at [361, 300] on h4 "Accessibility Settings :" at bounding box center [615, 298] width 672 height 23
drag, startPoint x: 439, startPoint y: 300, endPoint x: 275, endPoint y: 298, distance: 163.6
click at [275, 298] on div "Accessibility Settings : Toolbar Settings : Annotation pens with strikeout tool…" at bounding box center [615, 388] width 694 height 227
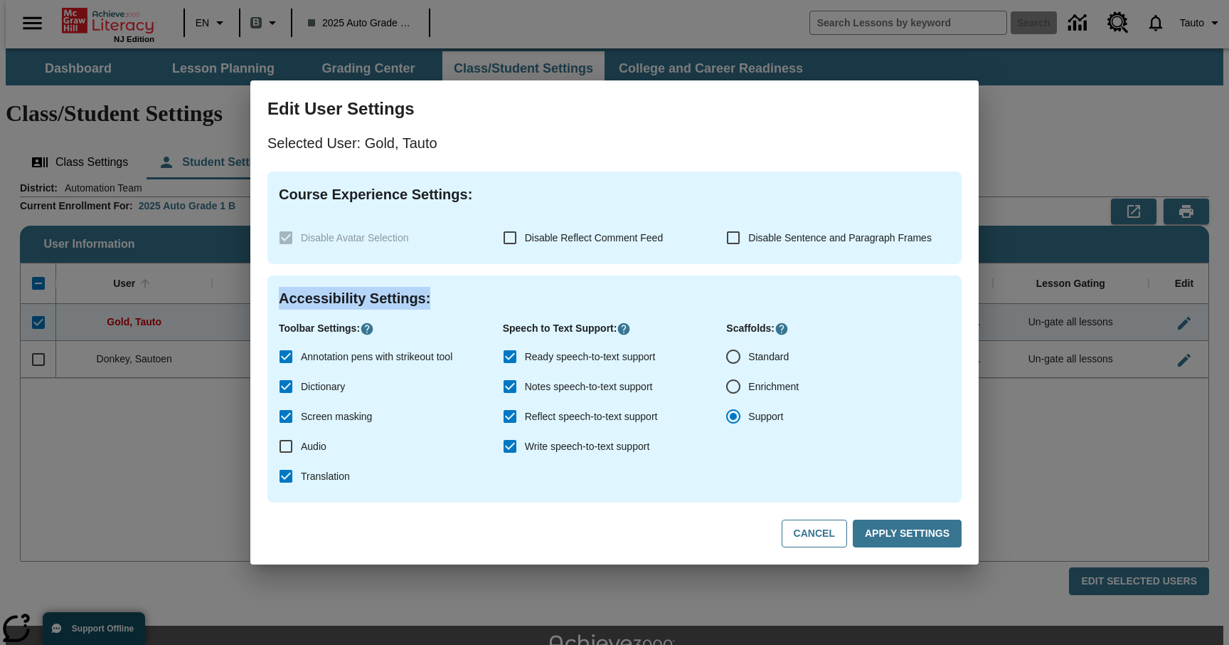
copy h4 "Accessibility Settings :"
click at [440, 291] on h4 "Accessibility Settings :" at bounding box center [615, 298] width 672 height 23
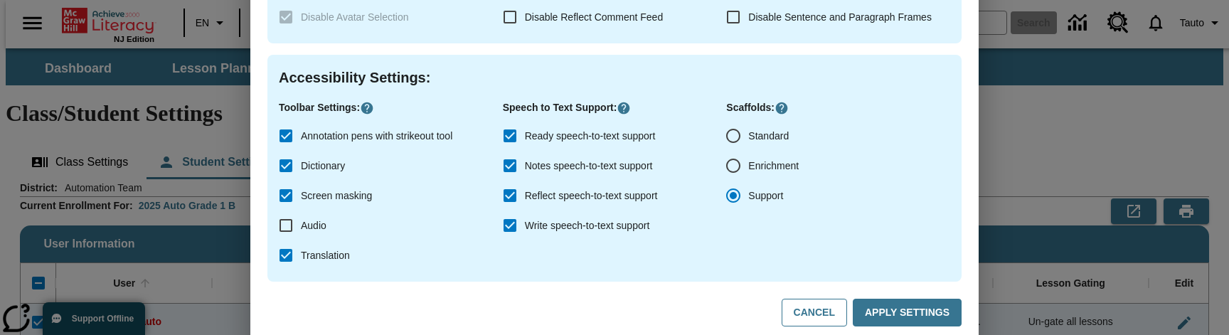
scroll to position [172, 0]
